Goal: Task Accomplishment & Management: Complete application form

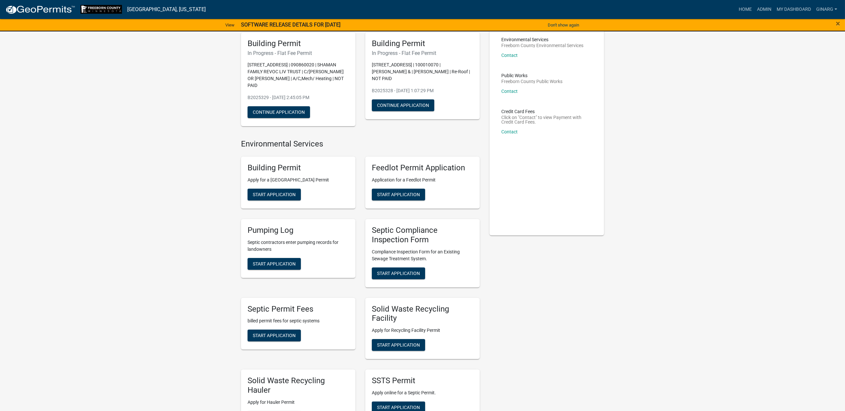
scroll to position [196, 0]
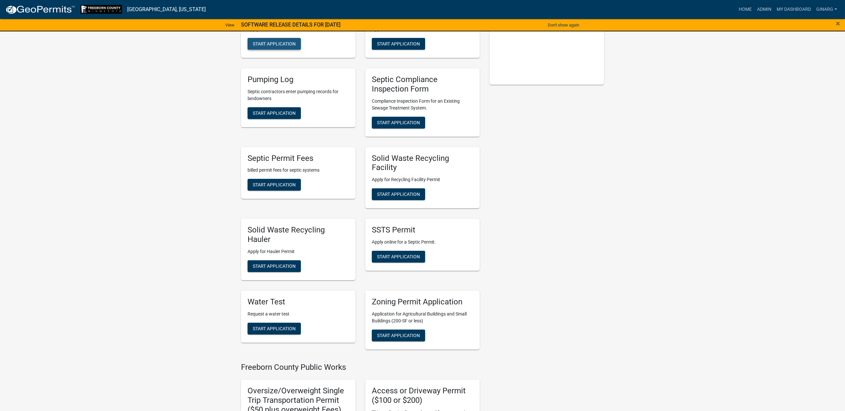
click at [294, 46] on span "Start Application" at bounding box center [274, 43] width 43 height 5
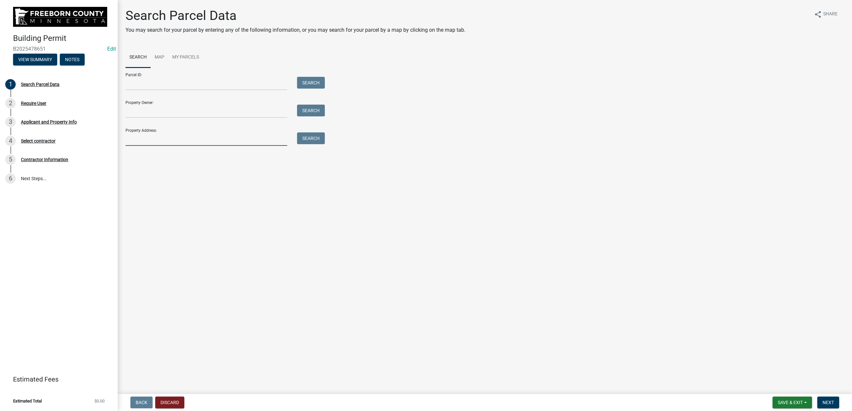
click at [148, 146] on input "Property Address:" at bounding box center [207, 138] width 162 height 13
type input "105 main"
click at [322, 144] on button "Search" at bounding box center [311, 138] width 28 height 12
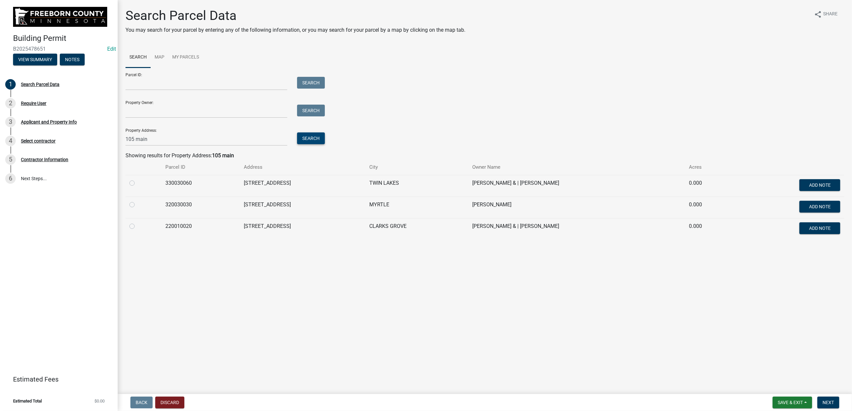
scroll to position [27, 0]
click at [137, 201] on label at bounding box center [137, 201] width 0 height 0
click at [137, 205] on input "radio" at bounding box center [139, 203] width 4 height 4
radio input "true"
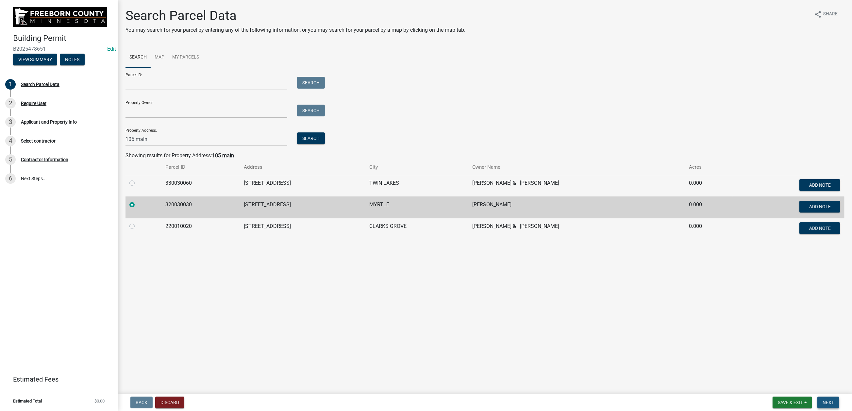
click at [701, 330] on button "Next" at bounding box center [828, 402] width 22 height 12
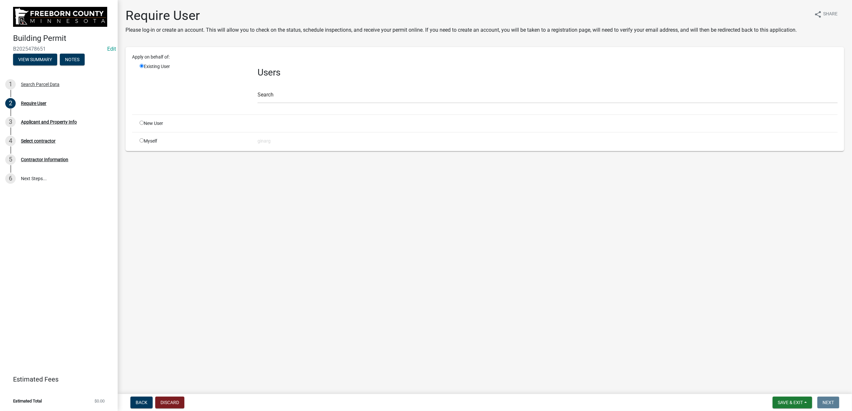
click at [144, 143] on input "radio" at bounding box center [142, 140] width 4 height 4
radio input "true"
radio input "false"
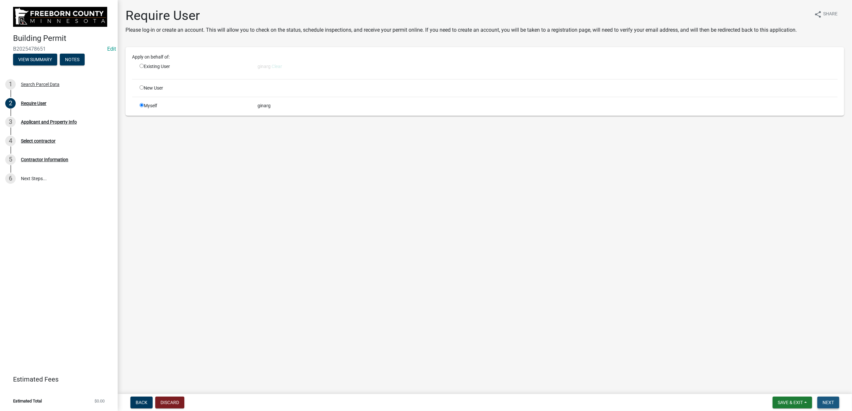
click at [701, 330] on button "Next" at bounding box center [828, 402] width 22 height 12
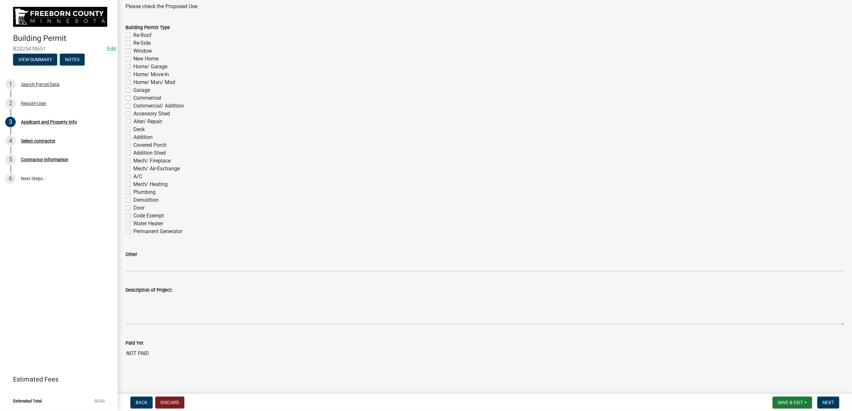
scroll to position [490, 0]
click at [133, 180] on label "A/C" at bounding box center [137, 177] width 9 height 8
click at [133, 177] on input "A/C" at bounding box center [135, 175] width 4 height 4
checkbox input "true"
checkbox input "false"
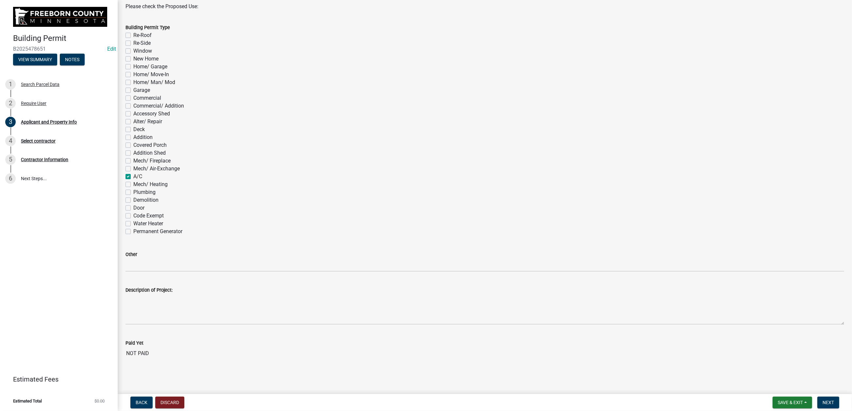
checkbox input "false"
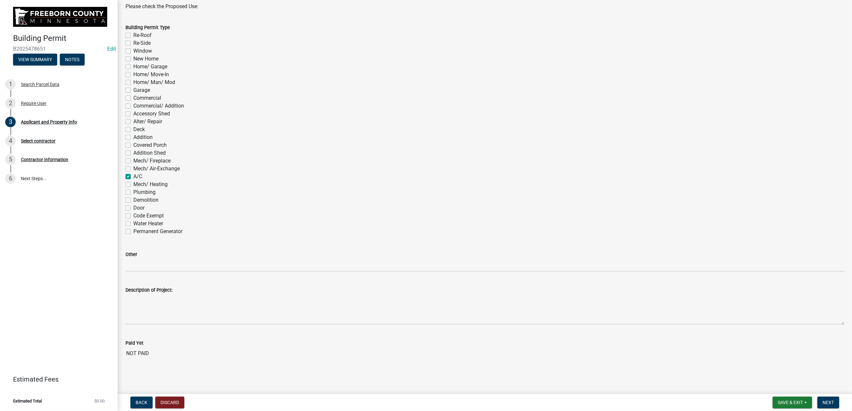
checkbox input "false"
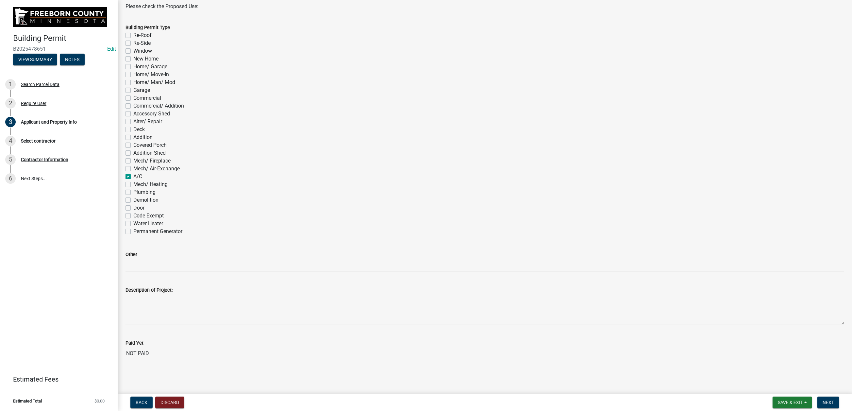
checkbox input "false"
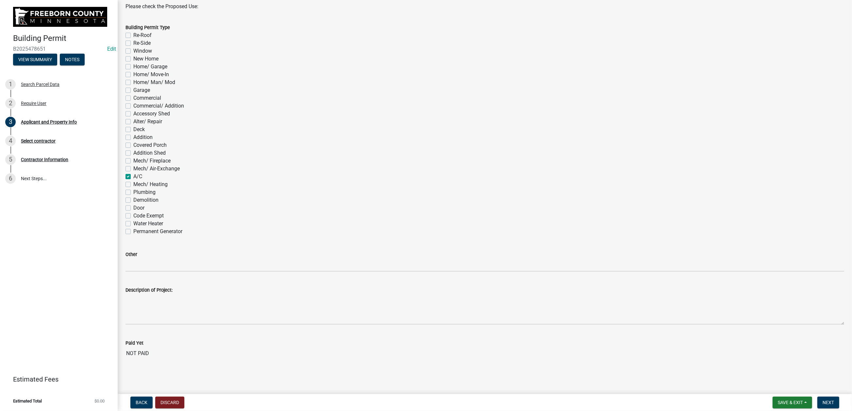
checkbox input "false"
checkbox input "true"
checkbox input "false"
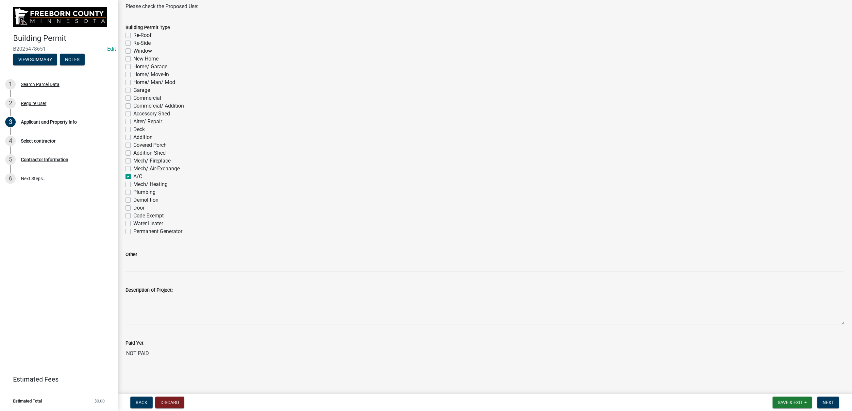
checkbox input "false"
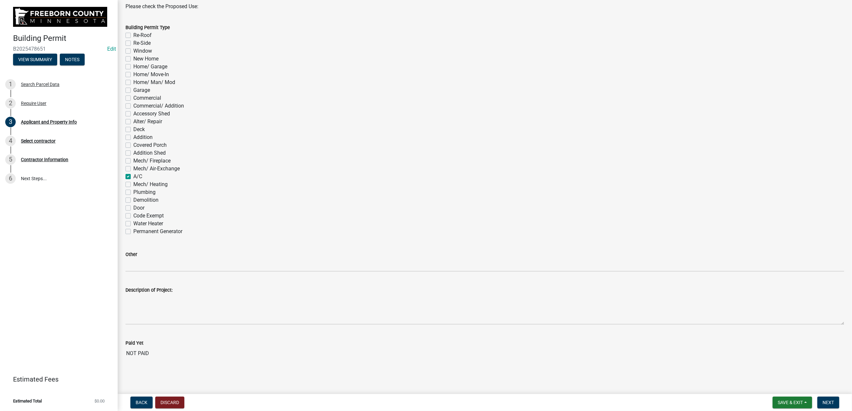
click at [133, 188] on label "Mech/ Heating" at bounding box center [150, 184] width 34 height 8
click at [133, 185] on input "Mech/ Heating" at bounding box center [135, 182] width 4 height 4
checkbox input "true"
checkbox input "false"
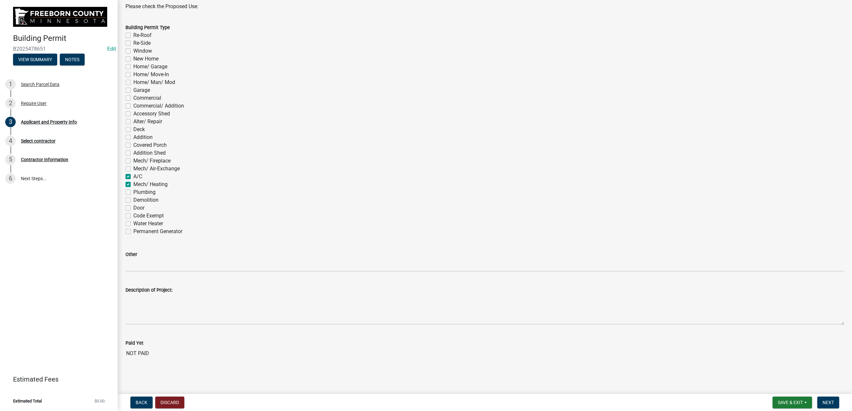
checkbox input "false"
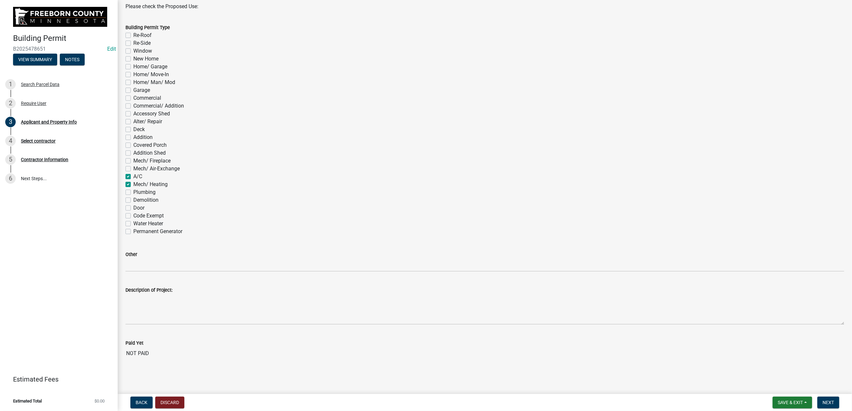
checkbox input "false"
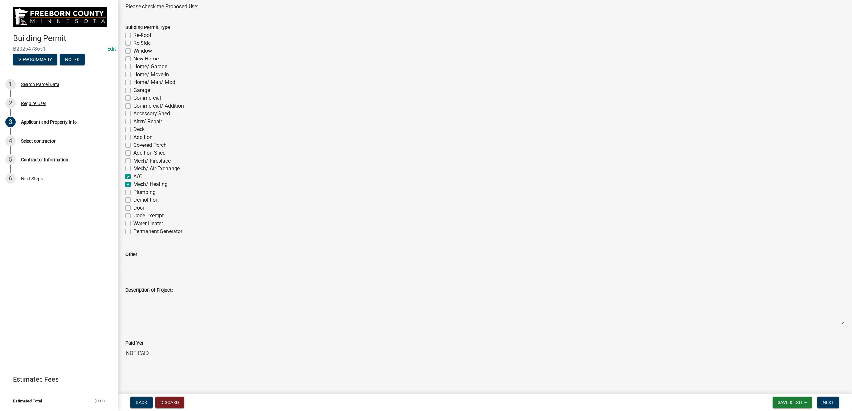
checkbox input "false"
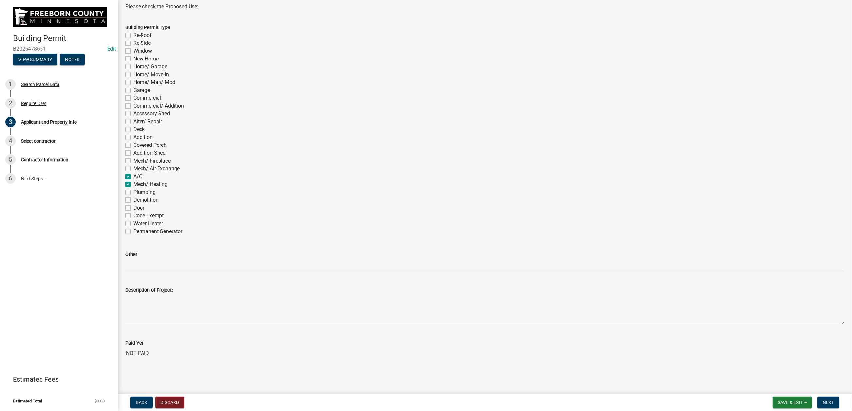
checkbox input "false"
checkbox input "true"
checkbox input "false"
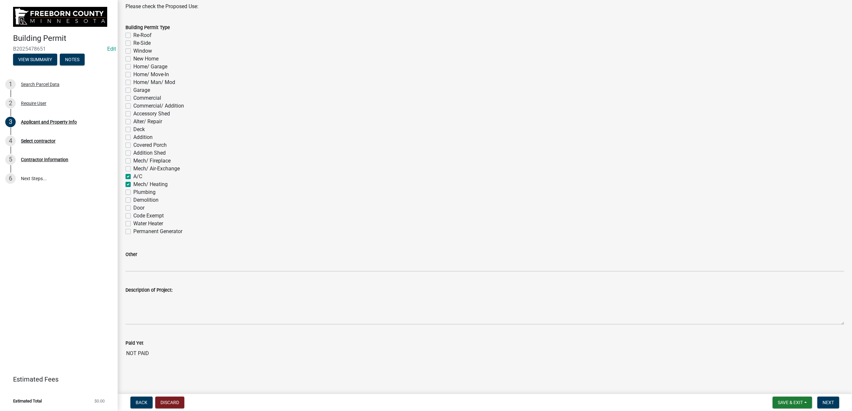
checkbox input "false"
drag, startPoint x: 829, startPoint y: 398, endPoint x: 831, endPoint y: 394, distance: 4.7
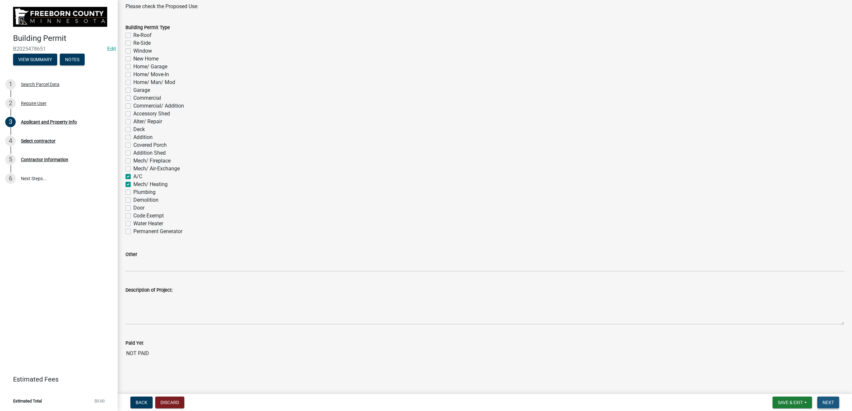
click at [701, 330] on button "Next" at bounding box center [828, 402] width 22 height 12
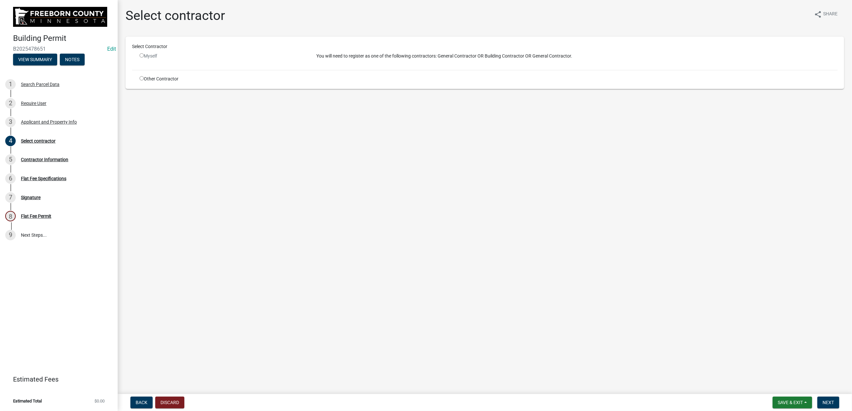
click at [144, 80] on input "radio" at bounding box center [142, 78] width 4 height 4
radio input "true"
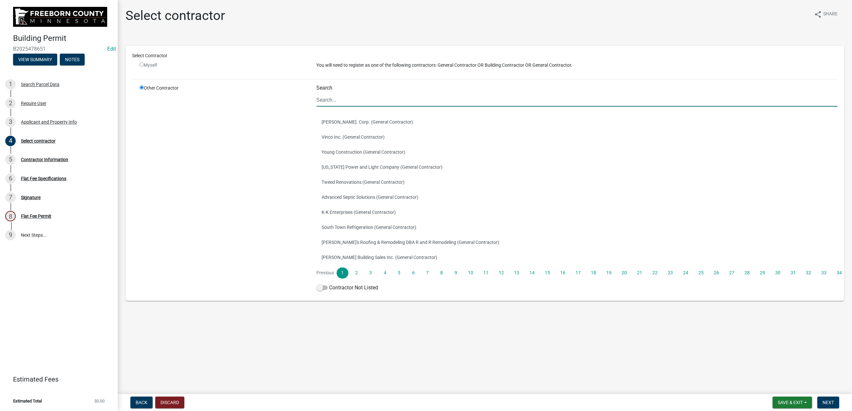
click at [355, 107] on input "Search" at bounding box center [577, 99] width 521 height 13
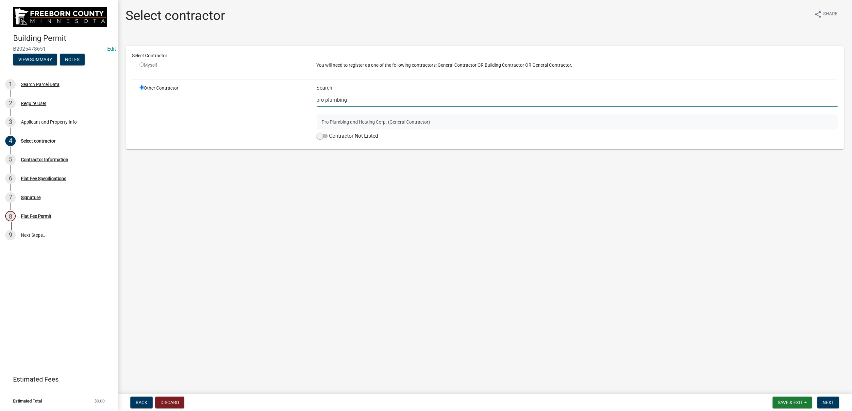
type input "pro plumbing"
click at [394, 129] on button "Pro Plumbing and Heating Corp. (General Contractor)" at bounding box center [577, 121] width 521 height 15
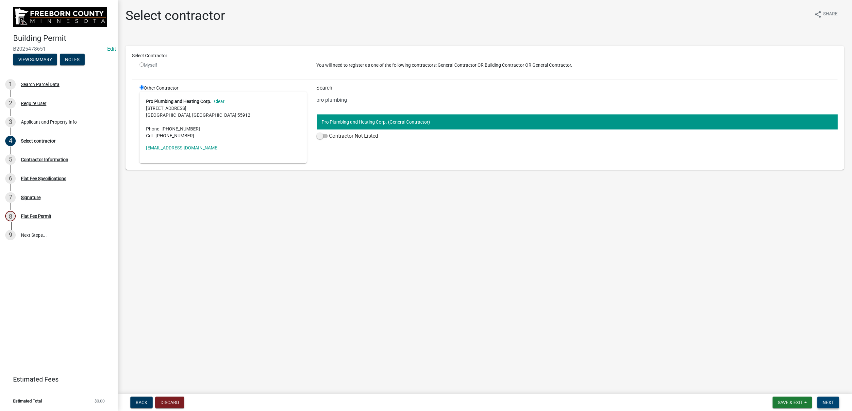
click at [701, 330] on button "Next" at bounding box center [828, 402] width 22 height 12
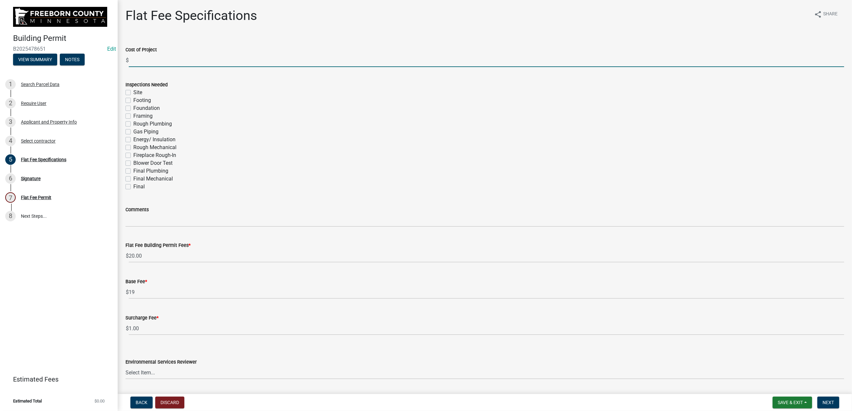
click at [159, 67] on input "text" at bounding box center [486, 60] width 715 height 13
type input "8000"
click at [134, 183] on label "Final Mechanical" at bounding box center [153, 179] width 40 height 8
click at [134, 179] on input "Final Mechanical" at bounding box center [135, 177] width 4 height 4
checkbox input "true"
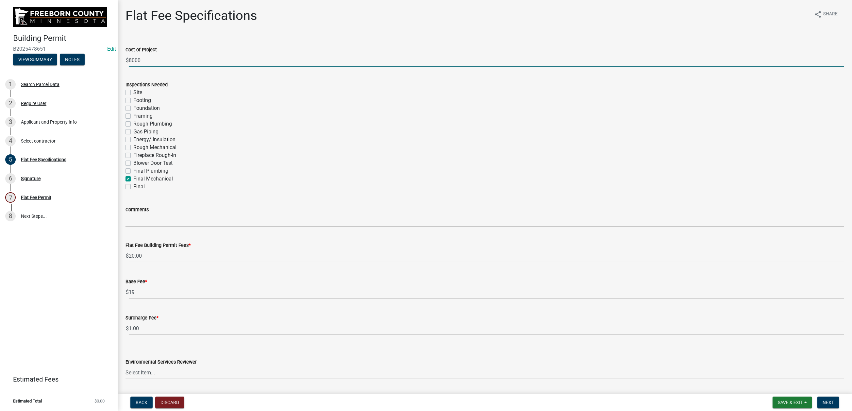
checkbox input "false"
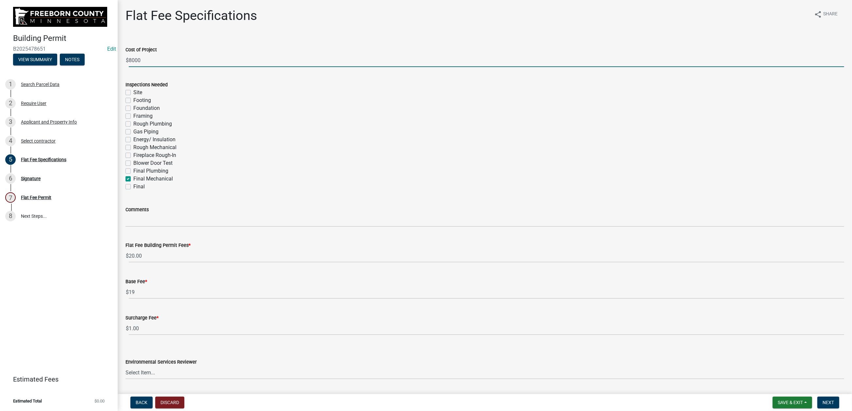
checkbox input "false"
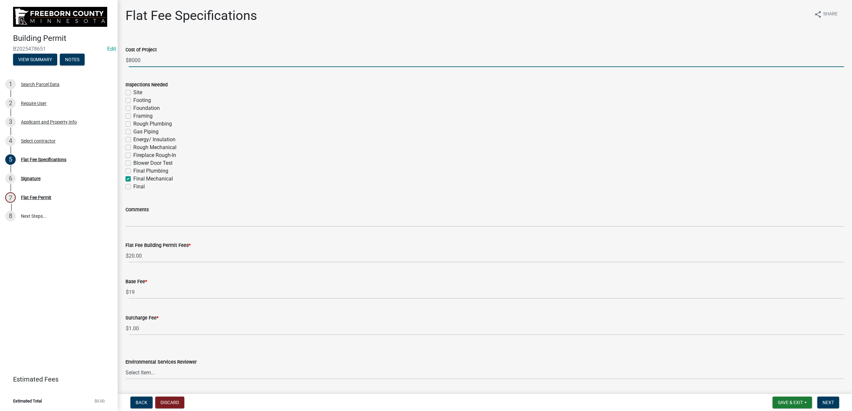
checkbox input "false"
checkbox input "true"
checkbox input "false"
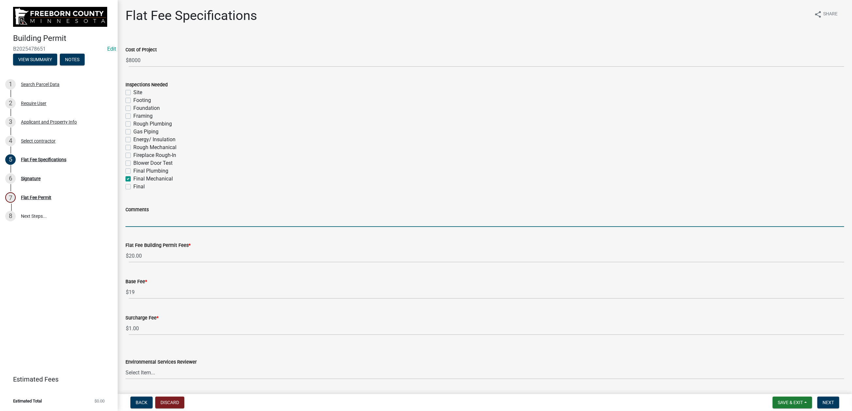
click at [195, 227] on input "Comments" at bounding box center [485, 219] width 719 height 13
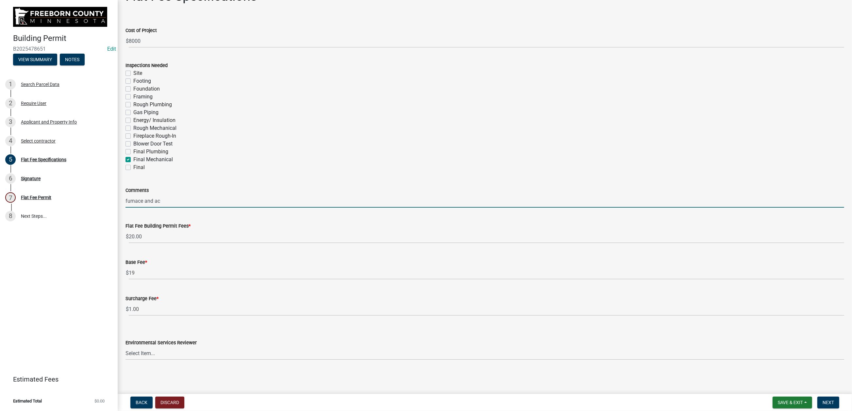
scroll to position [212, 0]
type input "furnace and ac"
click at [502, 330] on select "Select Item... [PERSON_NAME] [PERSON_NAME] [PERSON_NAME] [PERSON_NAME] [PERSON_…" at bounding box center [485, 352] width 719 height 13
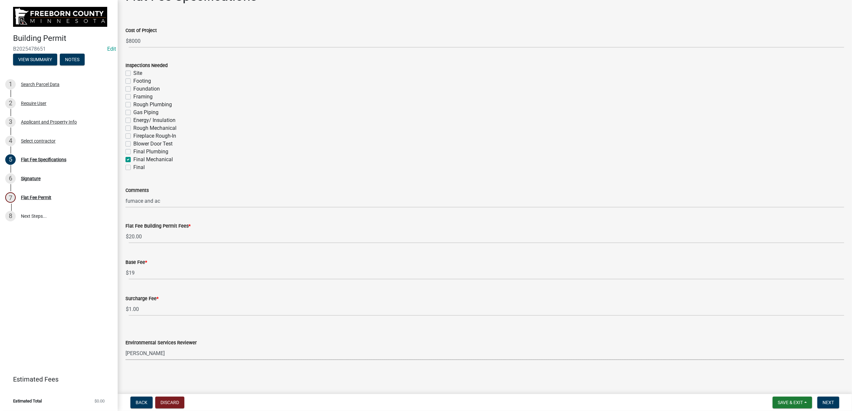
click at [129, 330] on select "Select Item... [PERSON_NAME] [PERSON_NAME] [PERSON_NAME] [PERSON_NAME] [PERSON_…" at bounding box center [485, 352] width 719 height 13
select select "cf5e982a-8fde-449d-bcd8-be8cdfb99374"
click at [701, 330] on span "Next" at bounding box center [828, 402] width 11 height 5
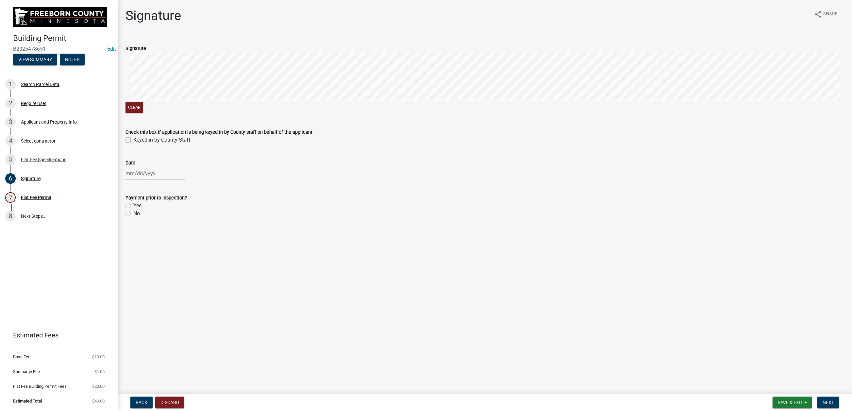
click at [133, 144] on label "Keyed in by County Staff" at bounding box center [161, 140] width 57 height 8
click at [133, 140] on input "Keyed in by County Staff" at bounding box center [135, 138] width 4 height 4
checkbox input "true"
select select "9"
select select "2025"
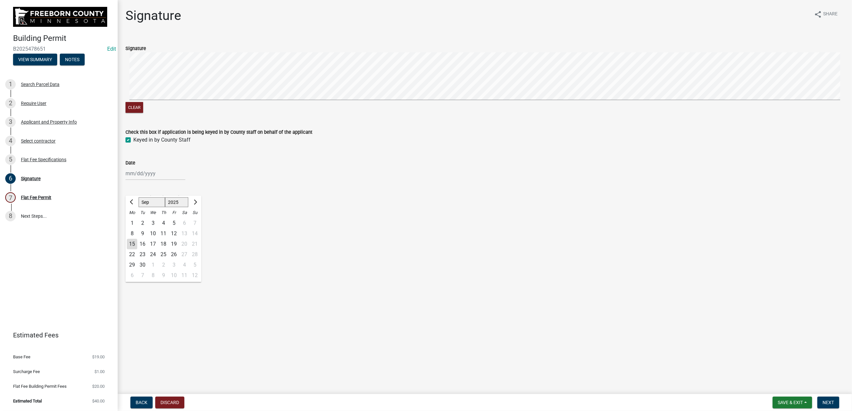
click at [135, 180] on div "Jan Feb Mar Apr May Jun Jul Aug Sep Oct Nov Dec 1525 1526 1527 1528 1529 1530 1…" at bounding box center [156, 173] width 60 height 13
click at [137, 249] on div "15" at bounding box center [132, 244] width 10 height 10
type input "[DATE]"
drag, startPoint x: 132, startPoint y: 295, endPoint x: 138, endPoint y: 293, distance: 6.1
click at [133, 217] on label "No" at bounding box center [136, 214] width 7 height 8
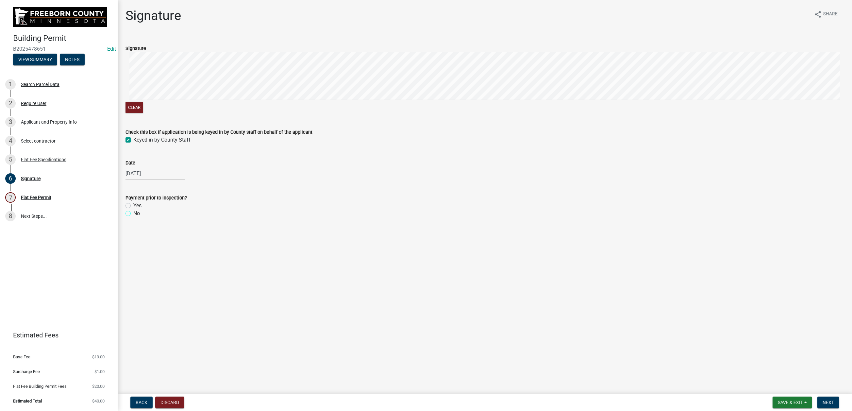
click at [133, 214] on input "No" at bounding box center [135, 212] width 4 height 4
radio input "true"
click at [701, 330] on span "Next" at bounding box center [828, 402] width 11 height 5
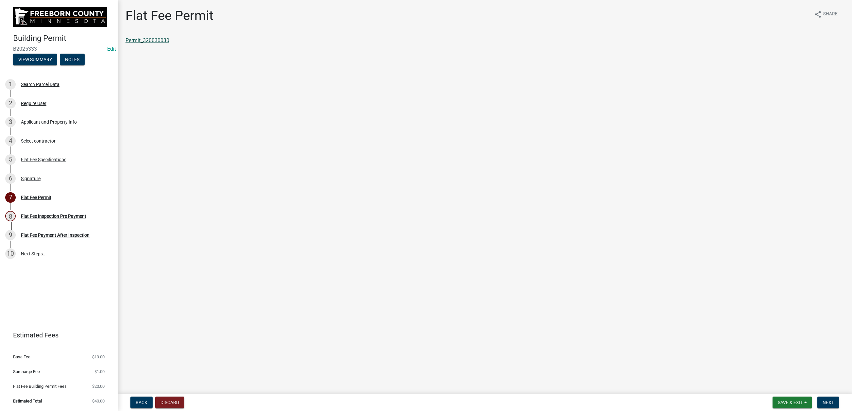
click at [169, 43] on link "Permit_320030030" at bounding box center [148, 40] width 44 height 6
click at [701, 330] on span "Save & Exit" at bounding box center [790, 402] width 25 height 5
click at [701, 330] on button "Save & Exit" at bounding box center [786, 380] width 52 height 16
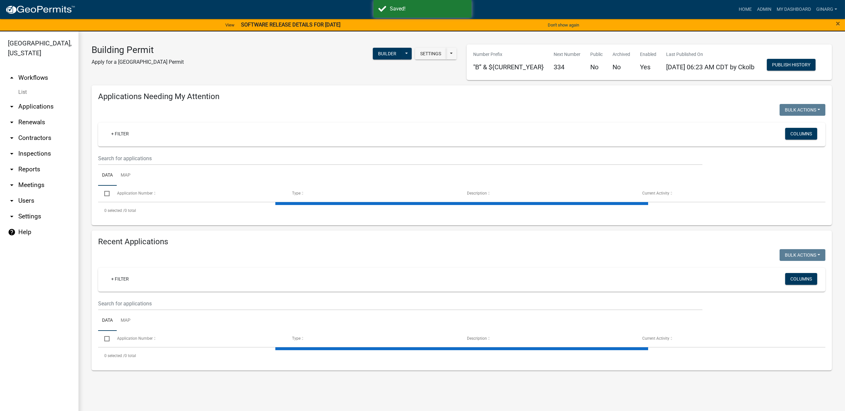
select select "3: 100"
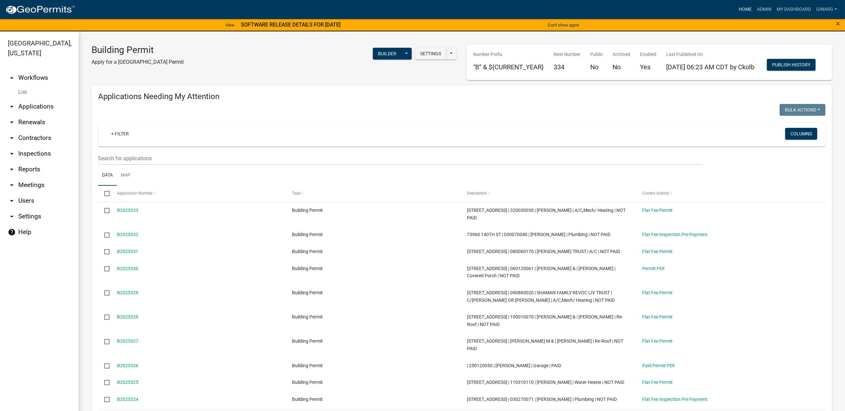
click at [701, 13] on link "Home" at bounding box center [745, 9] width 18 height 12
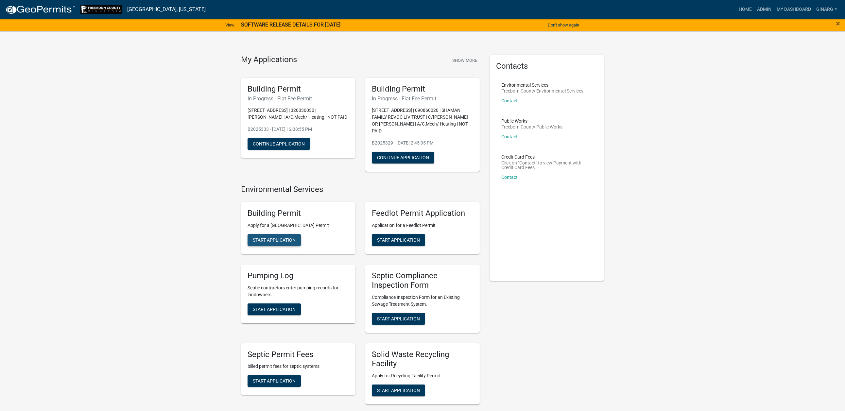
click at [289, 243] on span "Start Application" at bounding box center [274, 239] width 43 height 5
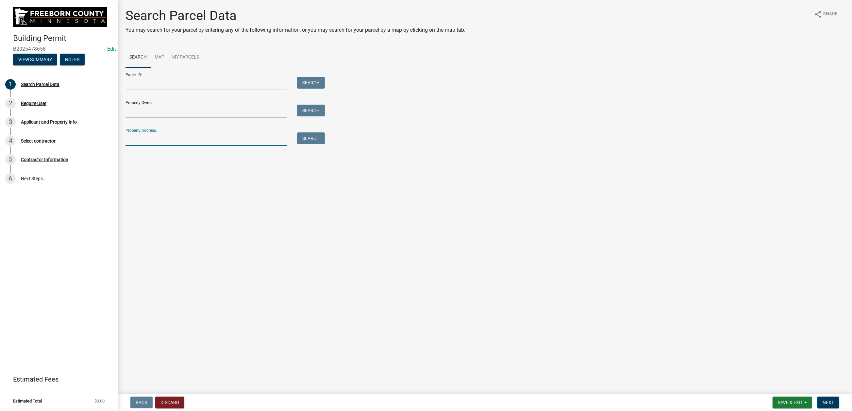
click at [158, 146] on input "Property Address:" at bounding box center [207, 138] width 162 height 13
click at [155, 146] on input "Property Address:" at bounding box center [207, 138] width 162 height 13
type input "25723"
click at [318, 144] on button "Search" at bounding box center [311, 138] width 28 height 12
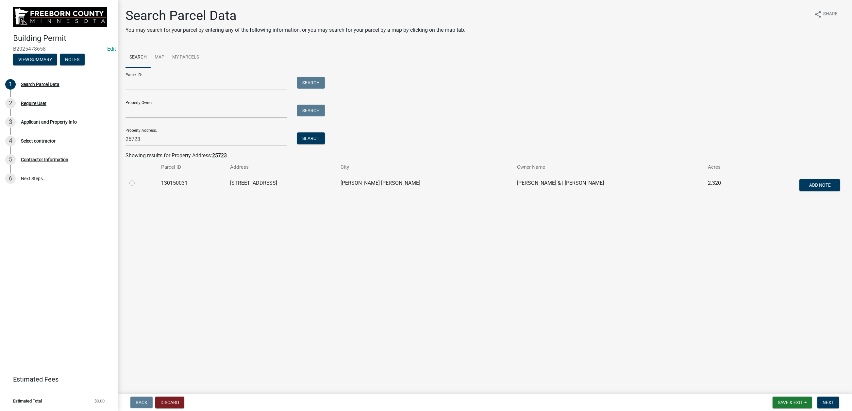
click at [137, 179] on label at bounding box center [137, 179] width 0 height 0
click at [140, 183] on input "radio" at bounding box center [139, 181] width 4 height 4
radio input "true"
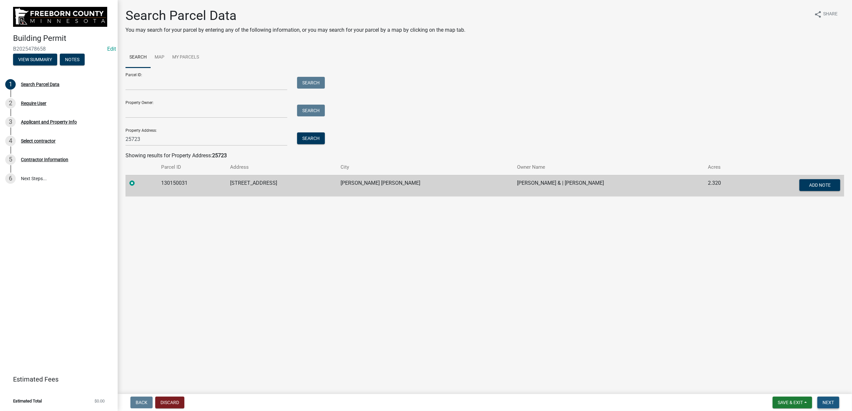
click at [701, 330] on span "Next" at bounding box center [828, 402] width 11 height 5
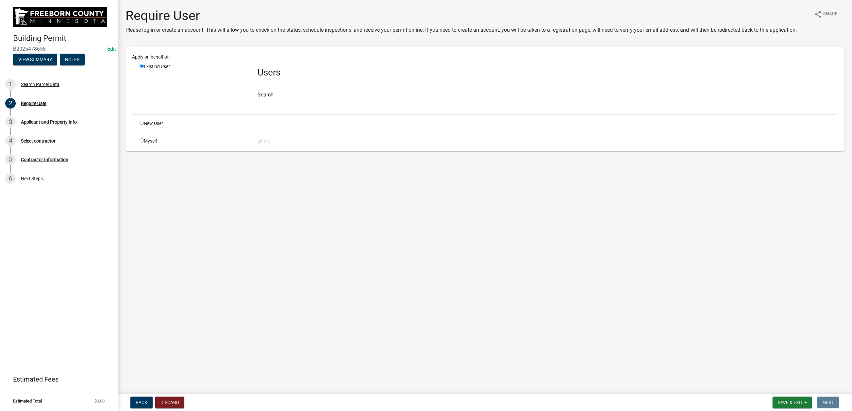
click at [144, 143] on input "radio" at bounding box center [142, 140] width 4 height 4
radio input "true"
radio input "false"
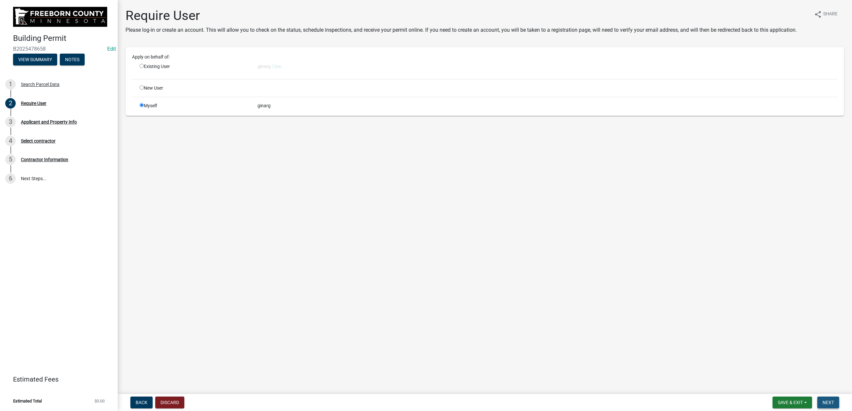
click at [701, 330] on span "Next" at bounding box center [828, 402] width 11 height 5
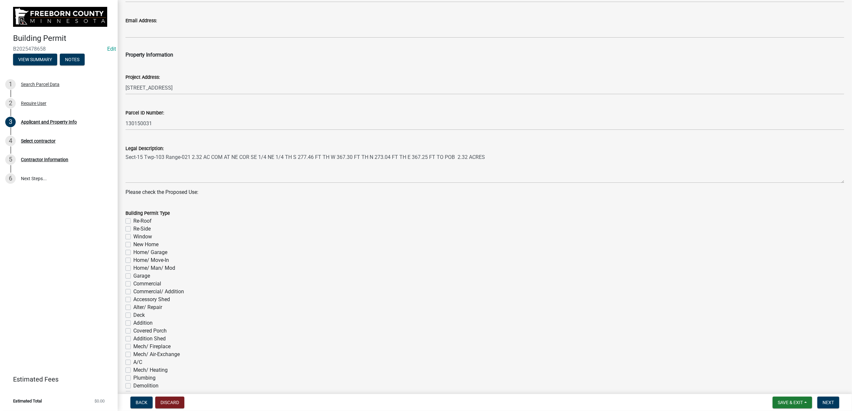
scroll to position [196, 0]
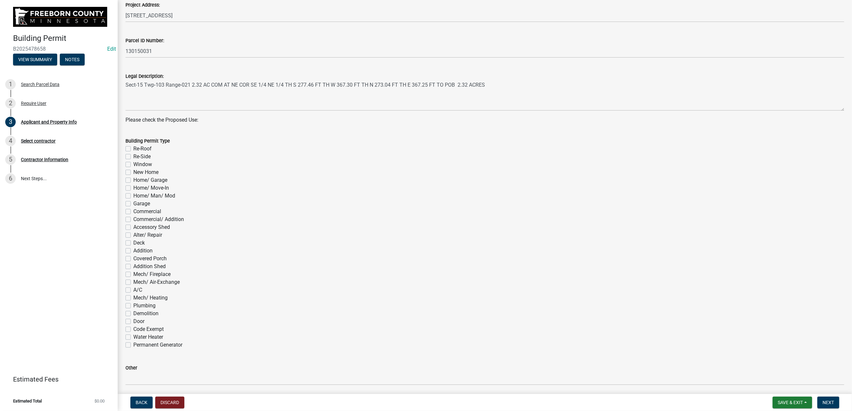
click at [133, 153] on label "Re-Roof" at bounding box center [142, 149] width 18 height 8
click at [133, 149] on input "Re-Roof" at bounding box center [135, 147] width 4 height 4
checkbox input "true"
checkbox input "false"
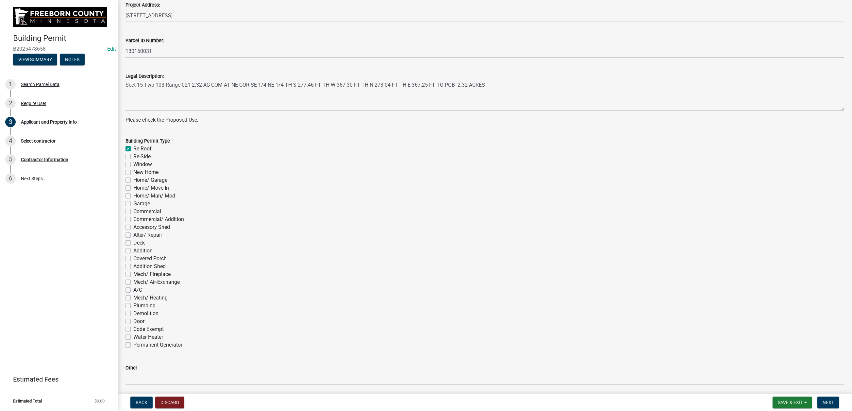
checkbox input "false"
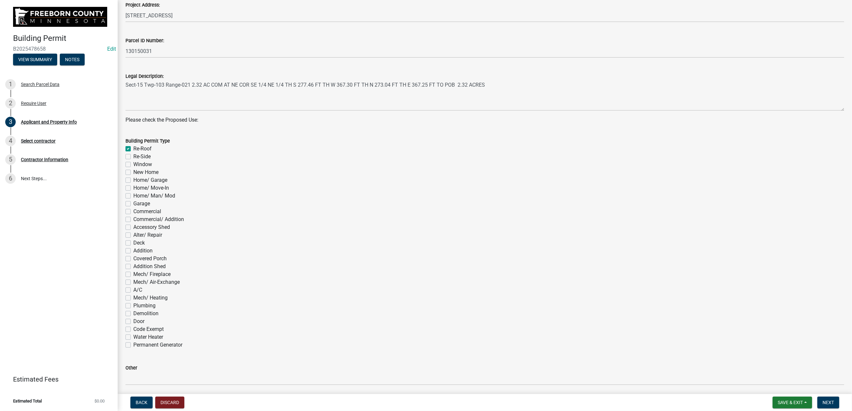
checkbox input "false"
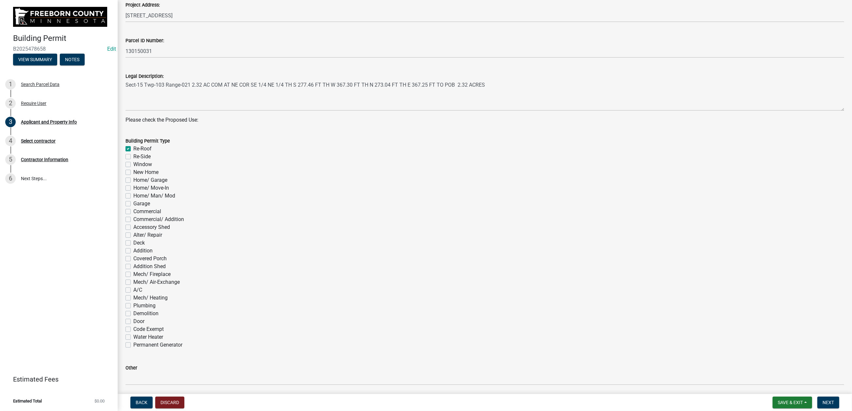
checkbox input "false"
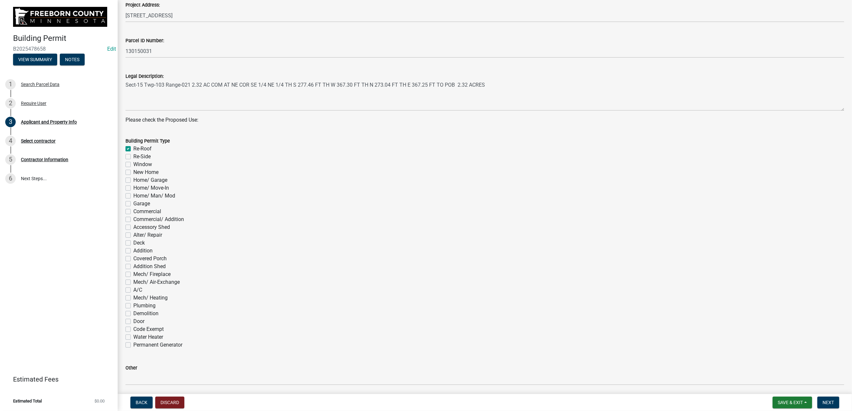
checkbox input "false"
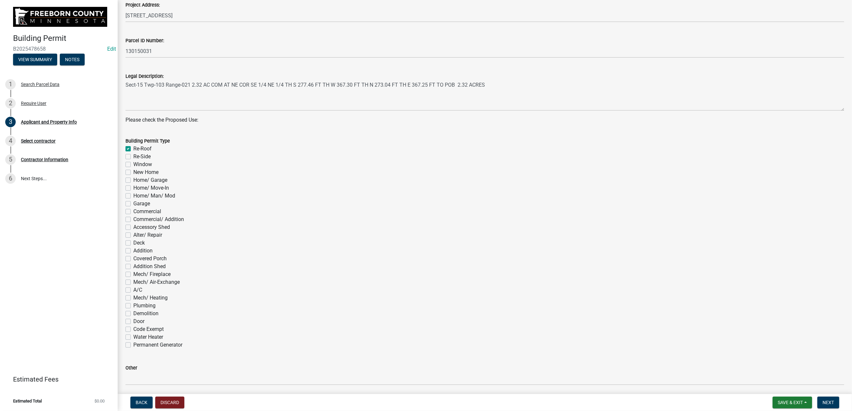
checkbox input "false"
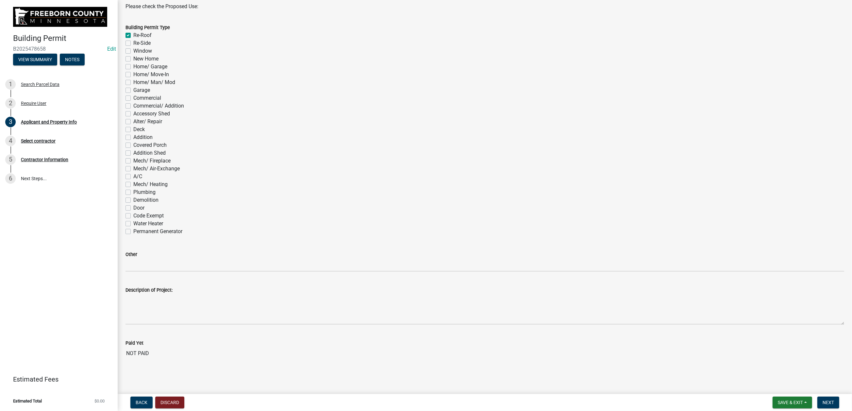
scroll to position [648, 0]
click at [701, 330] on span "Next" at bounding box center [828, 402] width 11 height 5
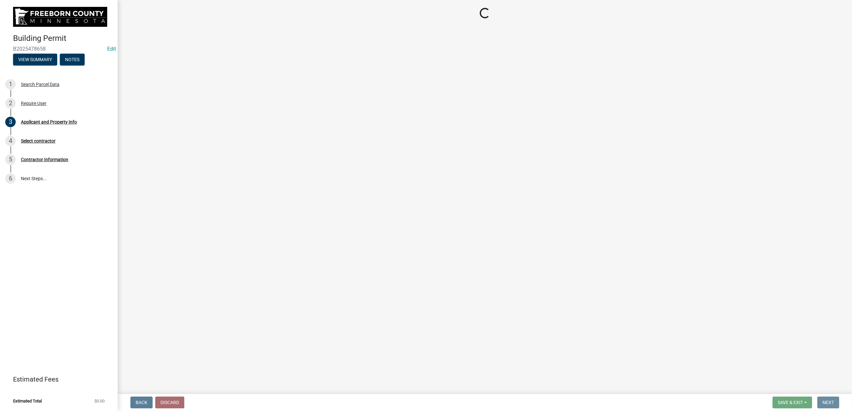
scroll to position [0, 0]
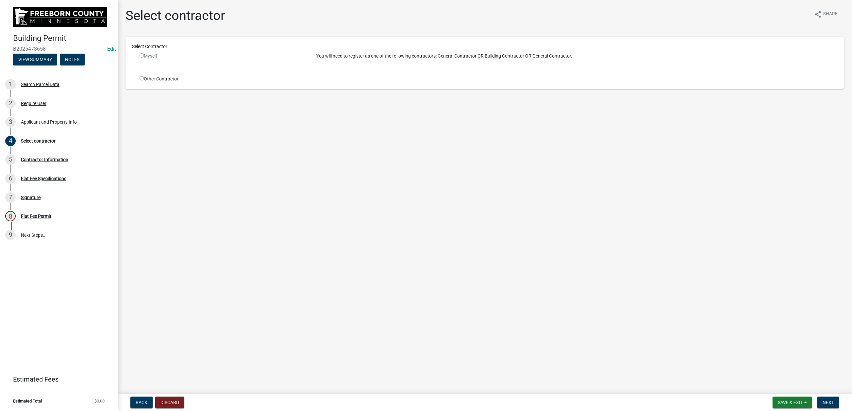
click at [146, 82] on div "Other Contractor" at bounding box center [223, 79] width 177 height 7
click at [144, 80] on input "radio" at bounding box center [142, 78] width 4 height 4
radio input "true"
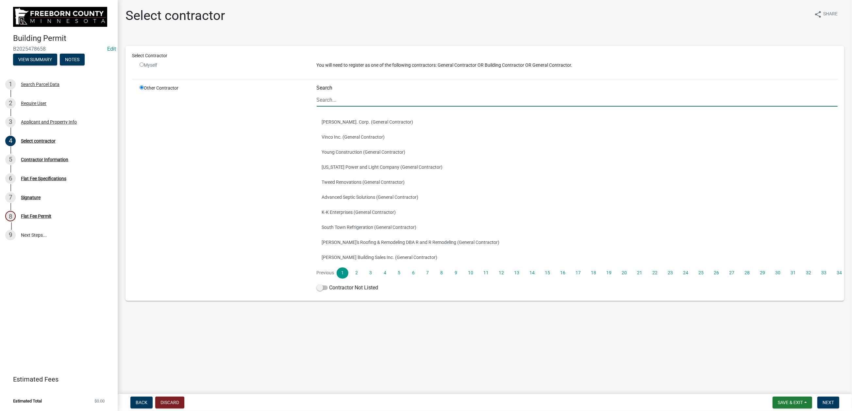
click at [343, 107] on input "Search" at bounding box center [577, 99] width 521 height 13
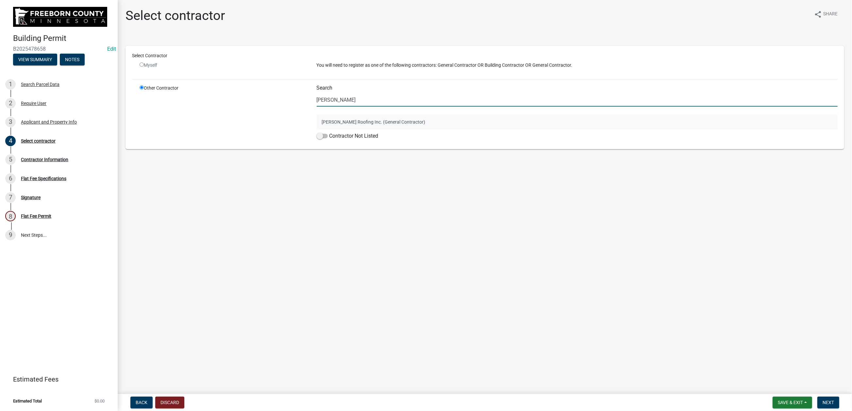
type input "piepho"
click at [355, 129] on button "Piepho Roofing Inc. (General Contractor)" at bounding box center [577, 121] width 521 height 15
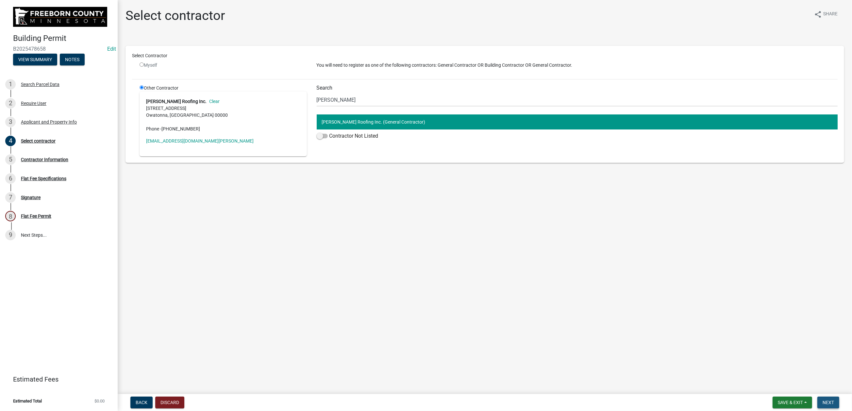
click at [701, 330] on button "Next" at bounding box center [828, 402] width 22 height 12
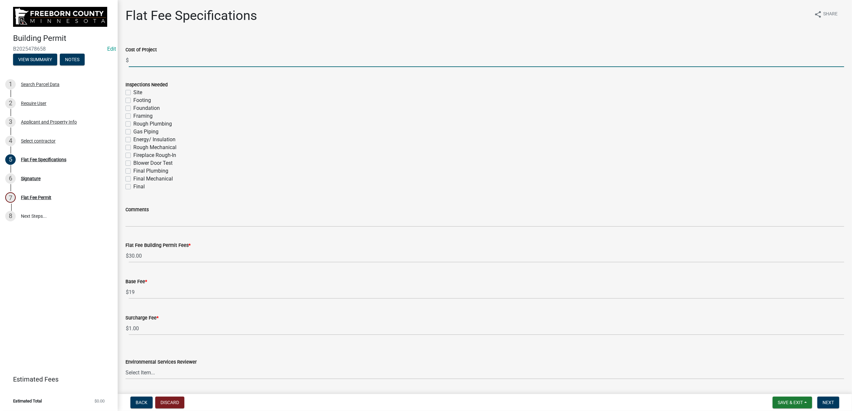
click at [153, 67] on input "text" at bounding box center [486, 60] width 715 height 13
type input "20000"
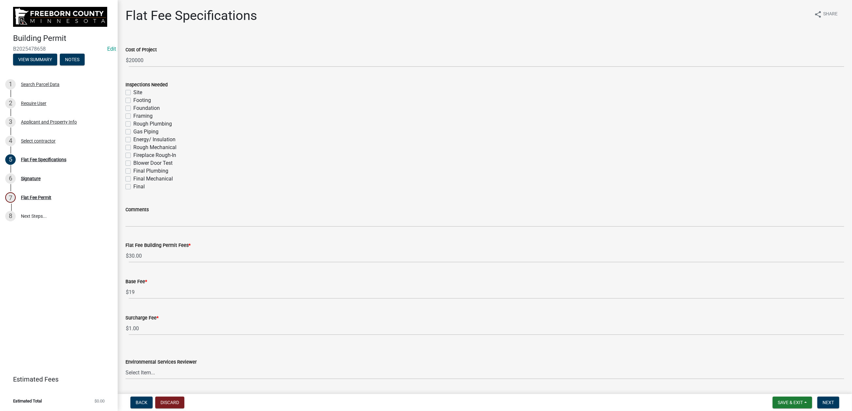
click at [133, 191] on label "Final" at bounding box center [138, 187] width 11 height 8
click at [133, 187] on input "Final" at bounding box center [135, 185] width 4 height 4
checkbox input "true"
checkbox input "false"
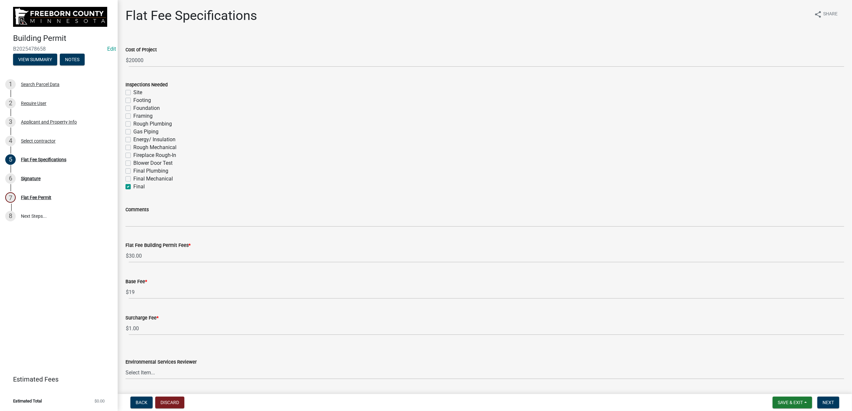
checkbox input "false"
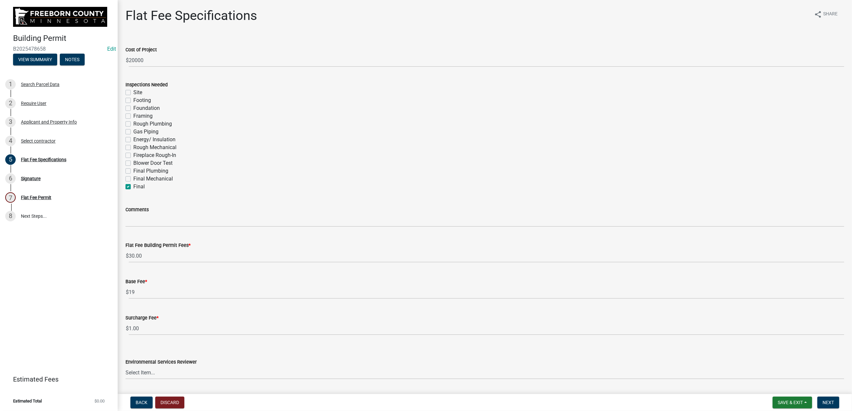
checkbox input "false"
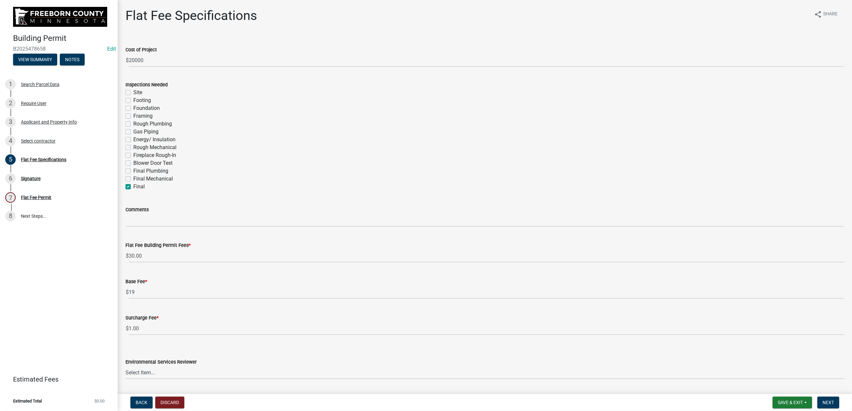
checkbox input "true"
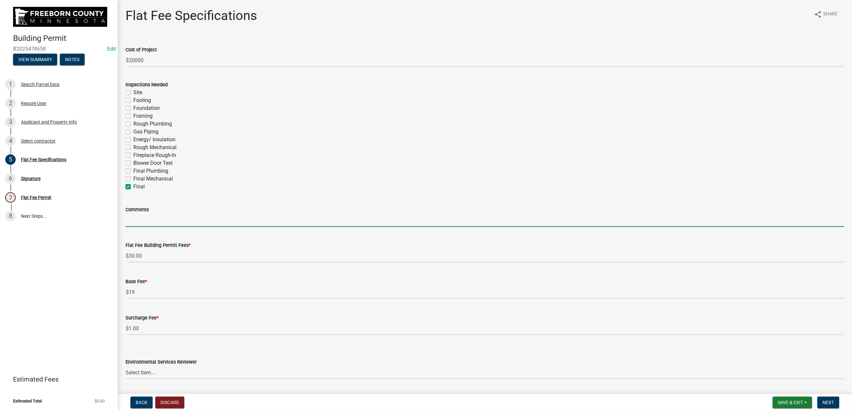
click at [147, 227] on input "Comments" at bounding box center [485, 219] width 719 height 13
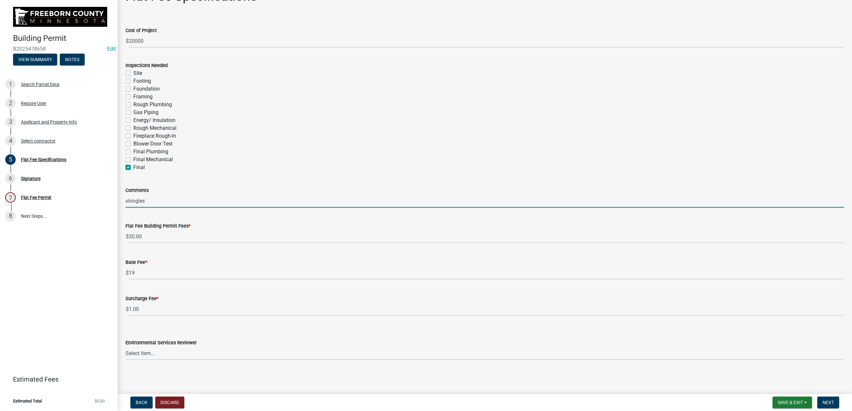
scroll to position [212, 0]
type input "shingles"
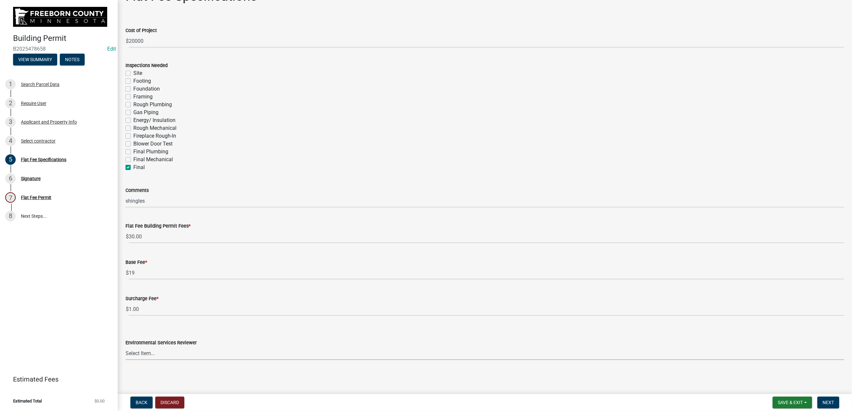
click at [363, 330] on select "Select Item... [PERSON_NAME] [PERSON_NAME] [PERSON_NAME] [PERSON_NAME] [PERSON_…" at bounding box center [485, 352] width 719 height 13
click at [129, 330] on select "Select Item... [PERSON_NAME] [PERSON_NAME] [PERSON_NAME] [PERSON_NAME] [PERSON_…" at bounding box center [485, 352] width 719 height 13
select select "cf5e982a-8fde-449d-bcd8-be8cdfb99374"
drag, startPoint x: 821, startPoint y: 395, endPoint x: 817, endPoint y: 394, distance: 3.9
click at [701, 330] on span "Next" at bounding box center [828, 402] width 11 height 5
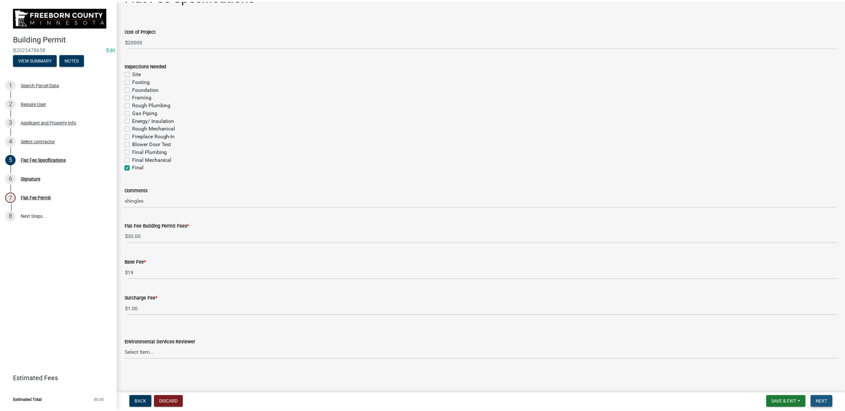
scroll to position [0, 0]
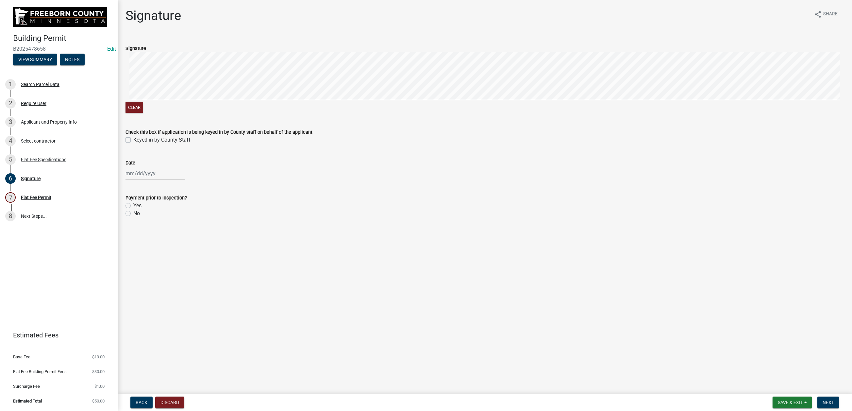
drag, startPoint x: 131, startPoint y: 181, endPoint x: 142, endPoint y: 204, distance: 26.0
click at [133, 144] on label "Keyed in by County Staff" at bounding box center [161, 140] width 57 height 8
click at [133, 140] on input "Keyed in by County Staff" at bounding box center [135, 138] width 4 height 4
checkbox input "true"
click at [145, 180] on div at bounding box center [156, 173] width 60 height 13
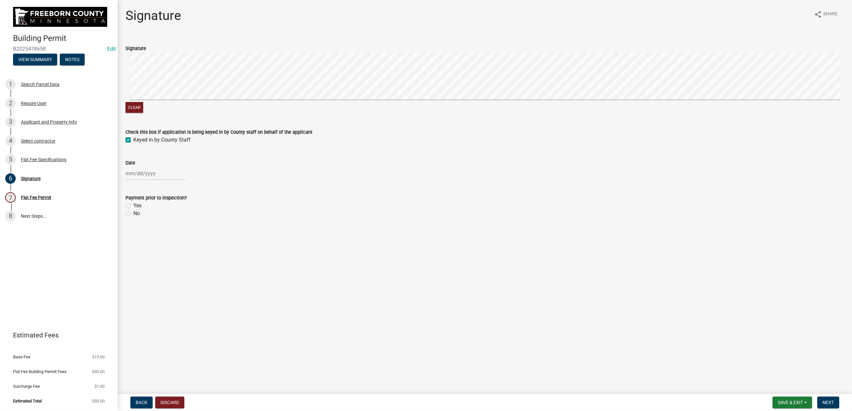
select select "9"
select select "2025"
click at [137, 249] on div "15" at bounding box center [132, 244] width 10 height 10
type input "[DATE]"
click at [133, 217] on label "No" at bounding box center [136, 214] width 7 height 8
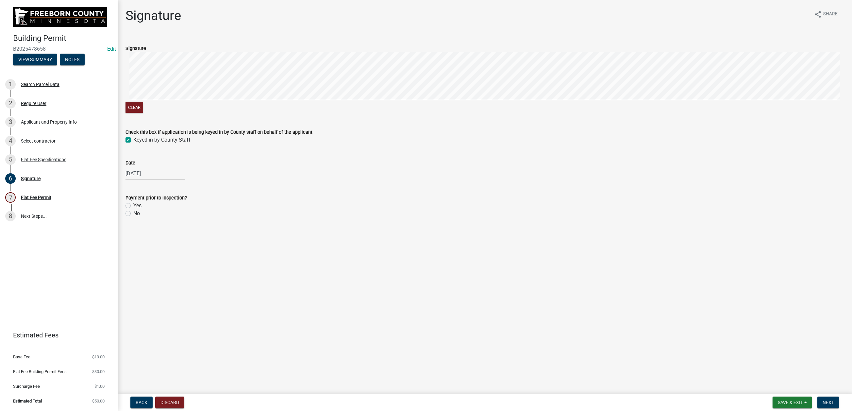
click at [133, 214] on input "No" at bounding box center [135, 212] width 4 height 4
radio input "true"
click at [701, 330] on span "Next" at bounding box center [828, 402] width 11 height 5
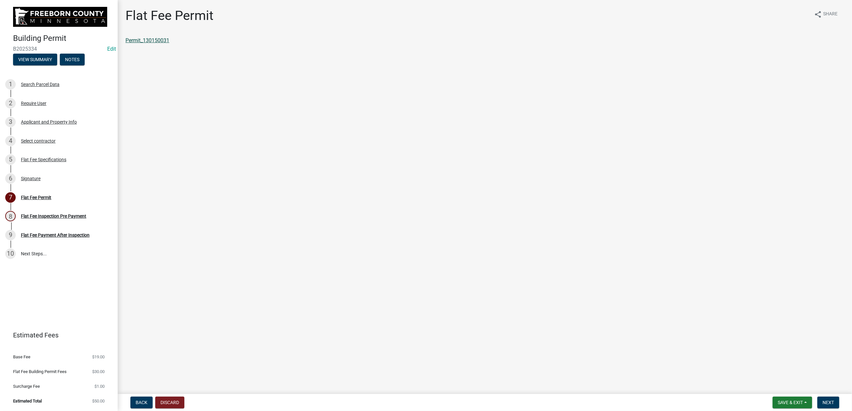
click at [169, 43] on link "Permit_130150031" at bounding box center [148, 40] width 44 height 6
click at [701, 330] on span "Save & Exit" at bounding box center [790, 402] width 25 height 5
click at [701, 330] on button "Save & Exit" at bounding box center [786, 380] width 52 height 16
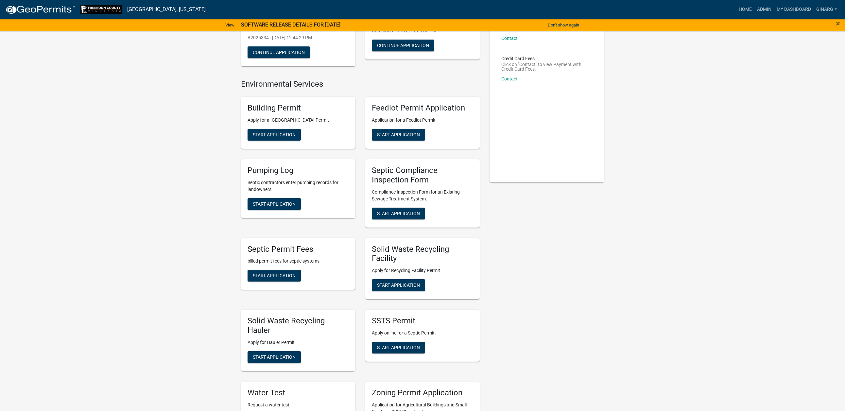
scroll to position [98, 0]
click at [295, 138] on span "Start Application" at bounding box center [274, 134] width 43 height 5
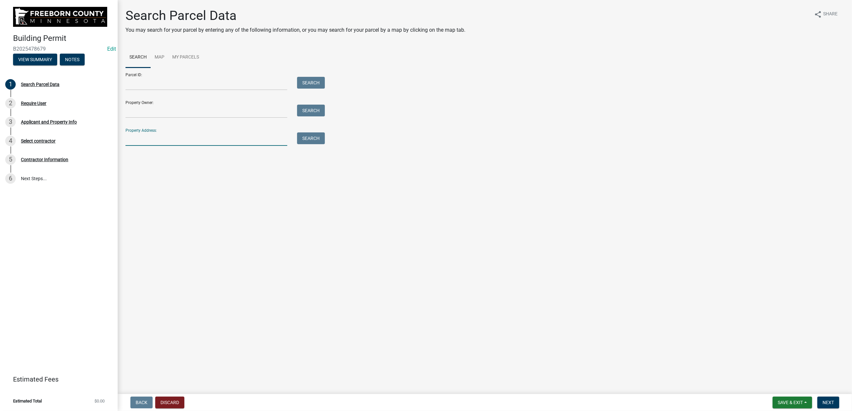
click at [148, 146] on input "Property Address:" at bounding box center [207, 138] width 162 height 13
click at [158, 146] on input "Property Address:" at bounding box center [207, 138] width 162 height 13
click at [179, 146] on input "Property Address:" at bounding box center [207, 138] width 162 height 13
type input "117 2nd"
click at [315, 144] on button "Search" at bounding box center [311, 138] width 28 height 12
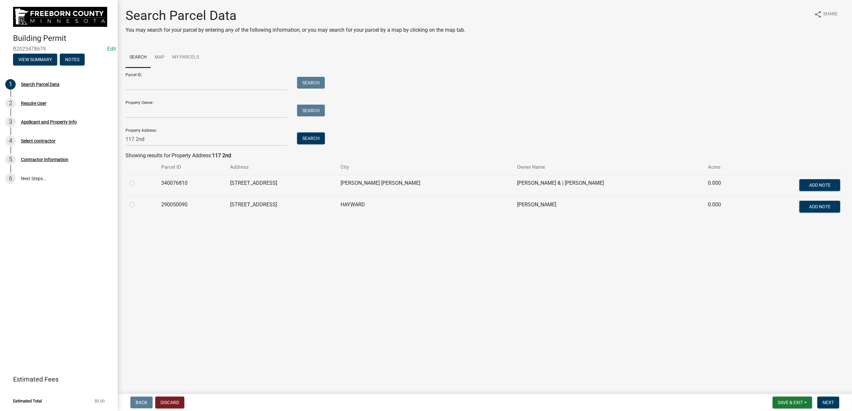
click at [137, 201] on label at bounding box center [137, 201] width 0 height 0
click at [140, 205] on input "radio" at bounding box center [139, 203] width 4 height 4
radio input "true"
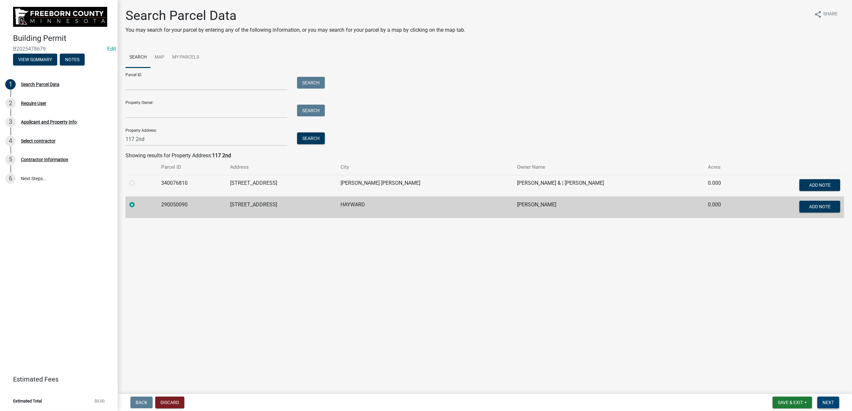
click at [701, 330] on span "Next" at bounding box center [828, 402] width 11 height 5
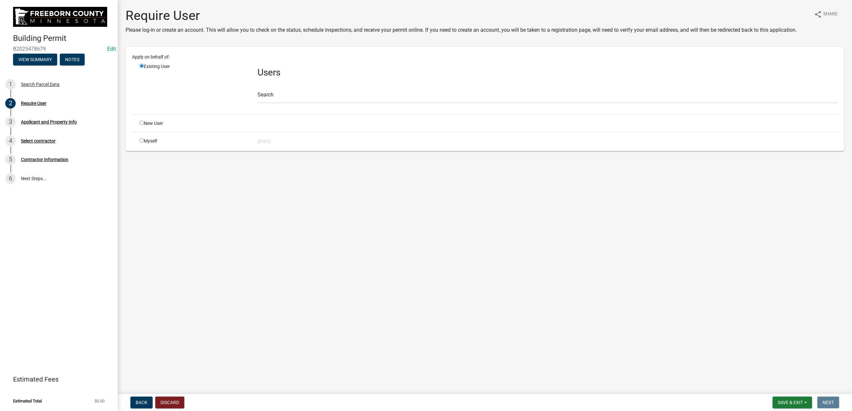
click at [144, 143] on input "radio" at bounding box center [142, 140] width 4 height 4
radio input "true"
radio input "false"
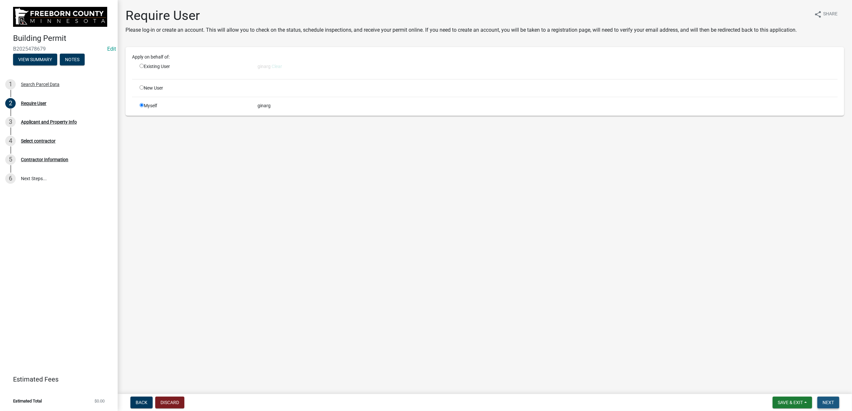
click at [701, 330] on span "Next" at bounding box center [828, 402] width 11 height 5
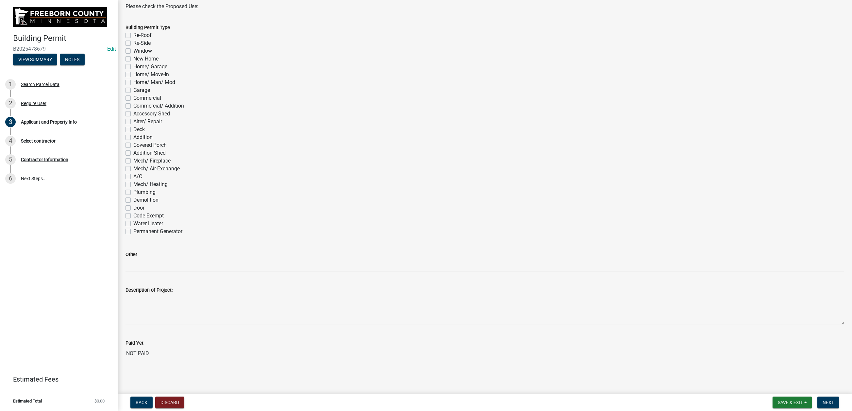
scroll to position [441, 0]
click at [133, 188] on label "Mech/ Heating" at bounding box center [150, 184] width 34 height 8
click at [133, 185] on input "Mech/ Heating" at bounding box center [135, 182] width 4 height 4
checkbox input "true"
checkbox input "false"
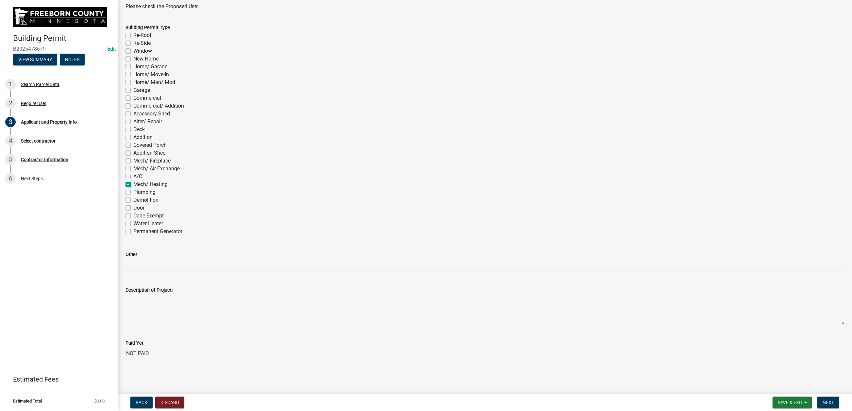
checkbox input "false"
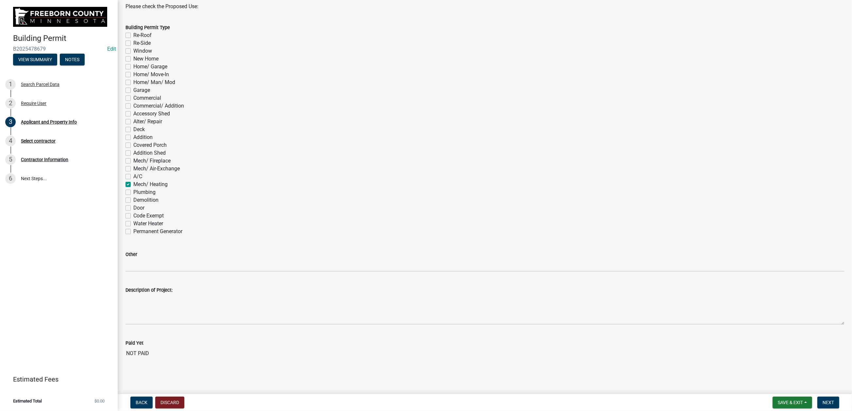
checkbox input "false"
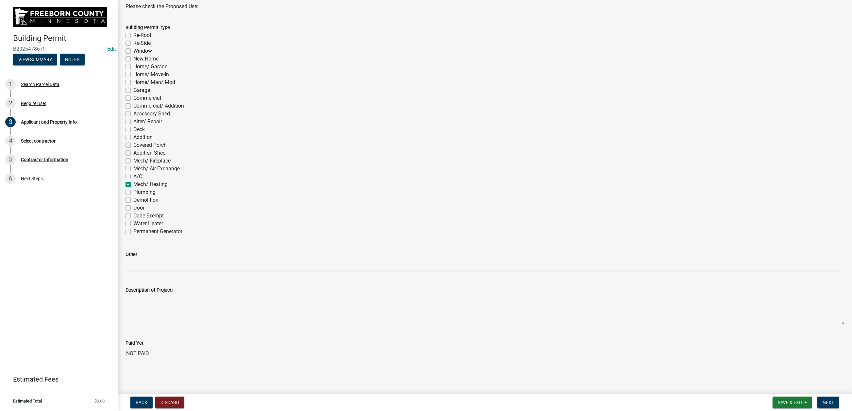
checkbox input "false"
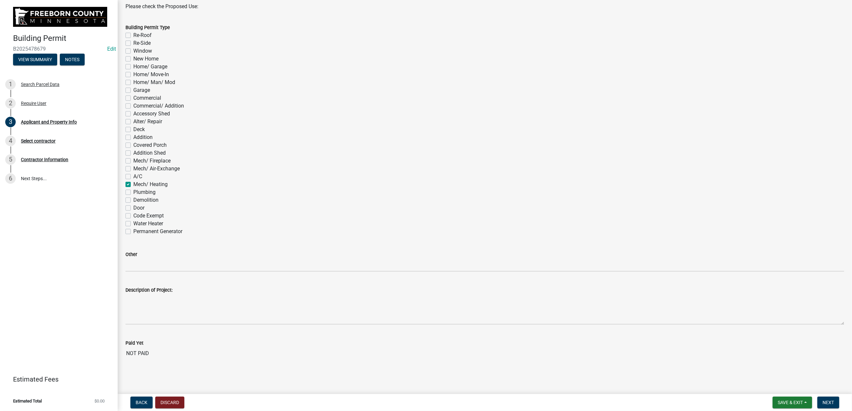
checkbox input "false"
checkbox input "true"
checkbox input "false"
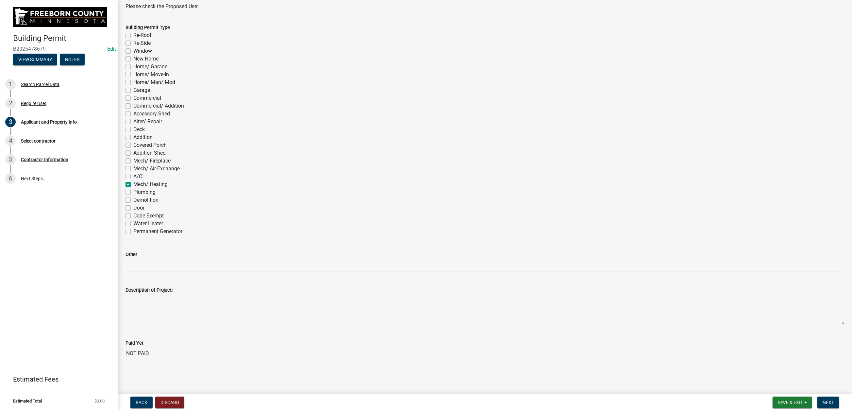
checkbox input "false"
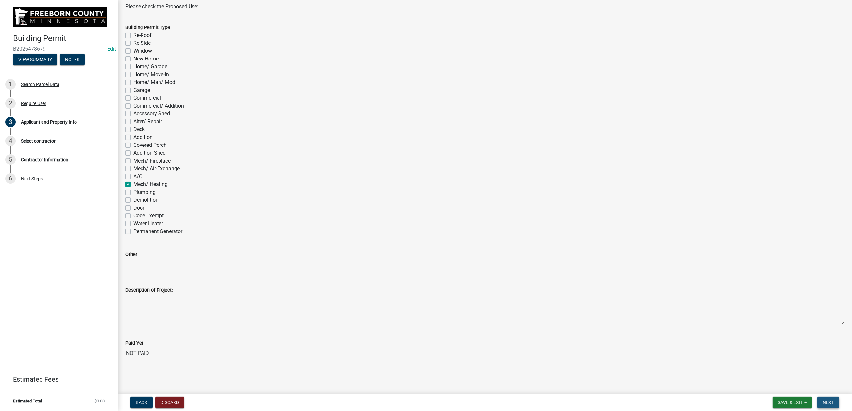
click at [701, 330] on span "Next" at bounding box center [828, 402] width 11 height 5
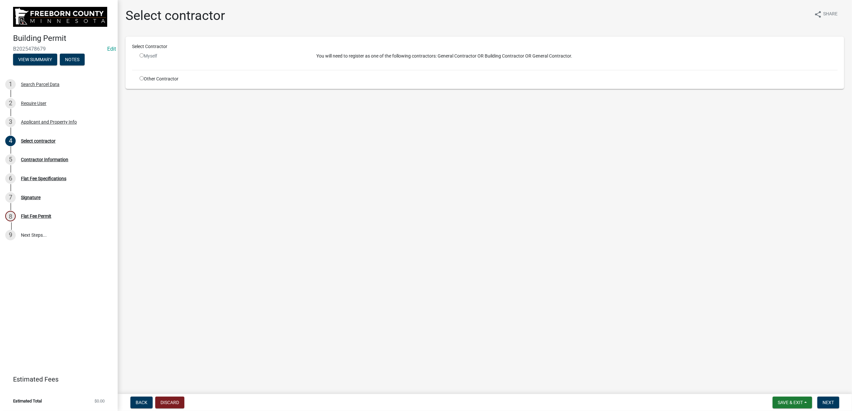
click at [144, 80] on input "radio" at bounding box center [142, 78] width 4 height 4
radio input "true"
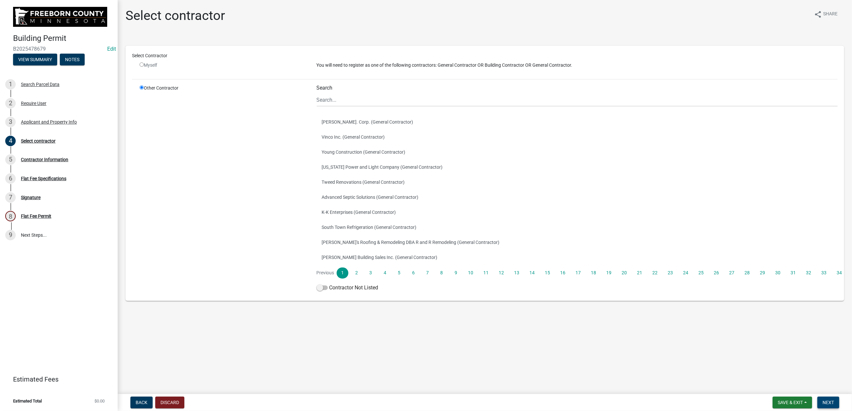
click at [701, 330] on span "Next" at bounding box center [828, 402] width 11 height 5
click at [354, 107] on input "Search" at bounding box center [577, 99] width 521 height 13
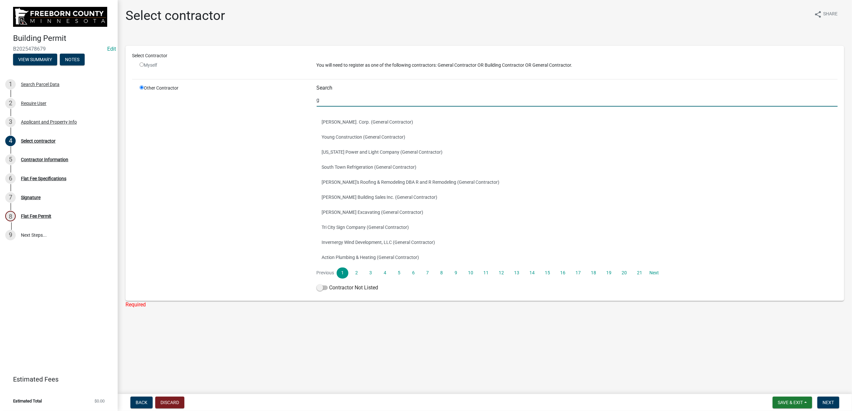
type input "G & G Heating"
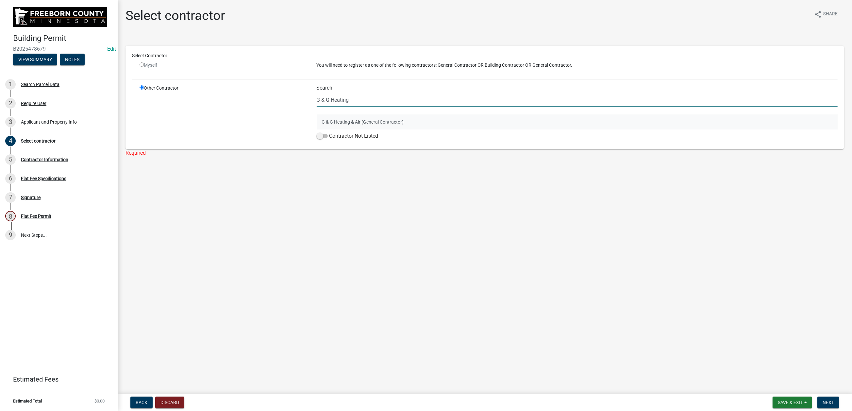
click at [371, 129] on button "G & G Heating & Air (General Contractor)" at bounding box center [577, 121] width 521 height 15
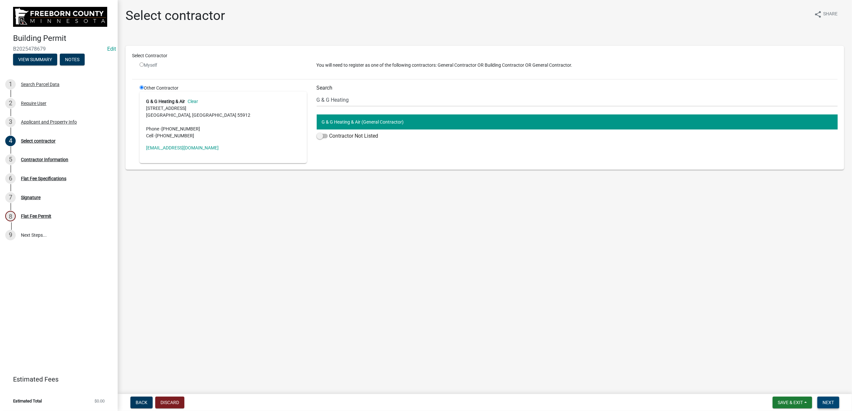
click at [701, 330] on span "Next" at bounding box center [828, 402] width 11 height 5
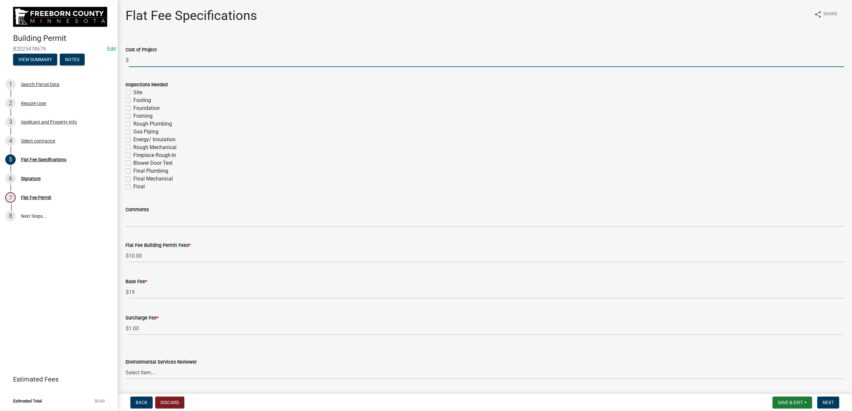
click at [144, 67] on input "text" at bounding box center [486, 60] width 715 height 13
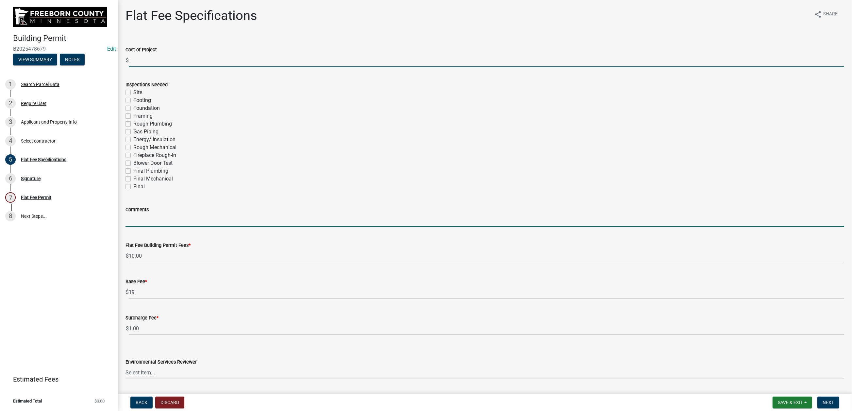
click at [153, 227] on input "Comments" at bounding box center [485, 219] width 719 height 13
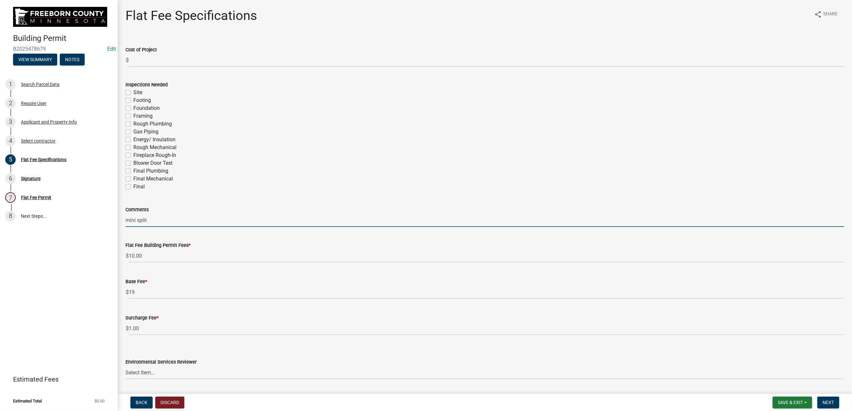
type input "mini split"
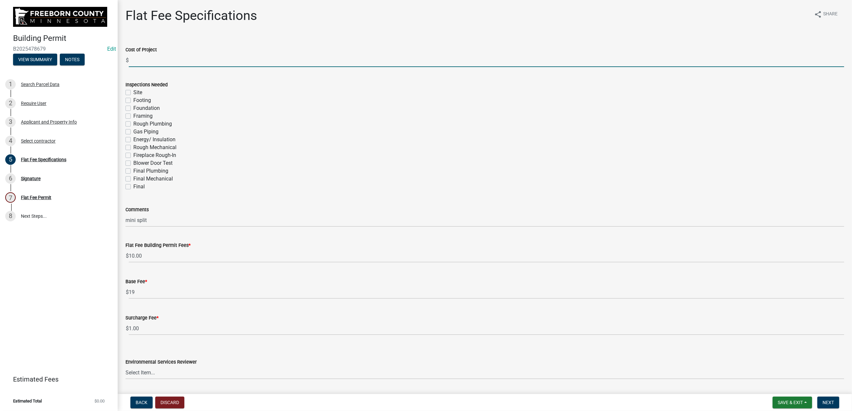
click at [158, 67] on input "text" at bounding box center [486, 60] width 715 height 13
type input "4400"
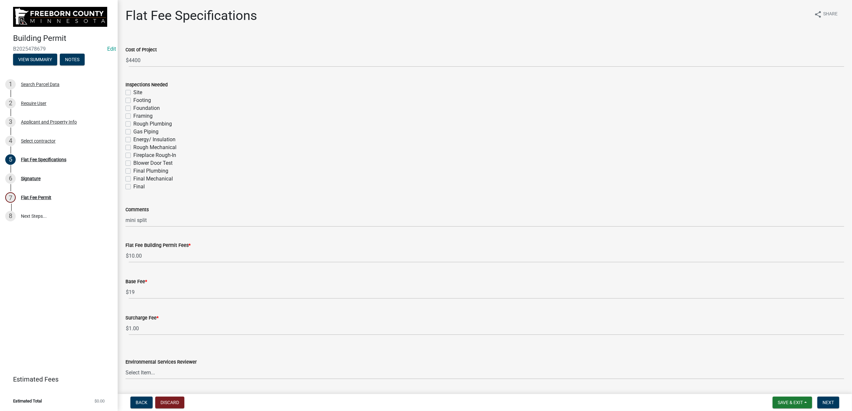
click at [133, 183] on label "Final Mechanical" at bounding box center [153, 179] width 40 height 8
click at [133, 179] on input "Final Mechanical" at bounding box center [135, 177] width 4 height 4
checkbox input "true"
checkbox input "false"
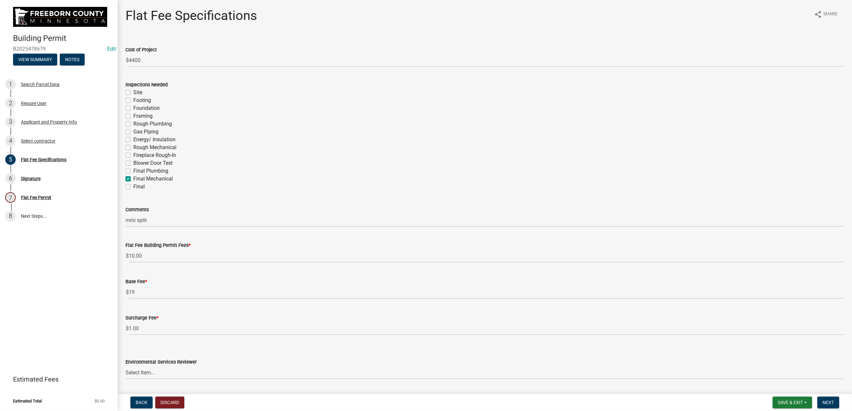
checkbox input "false"
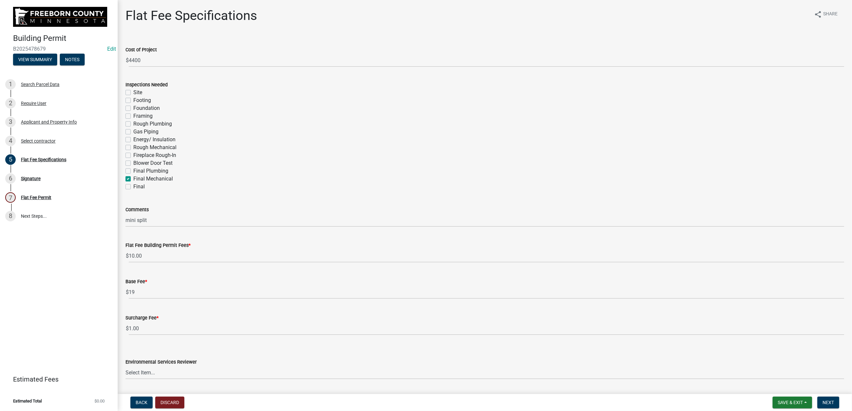
checkbox input "false"
checkbox input "true"
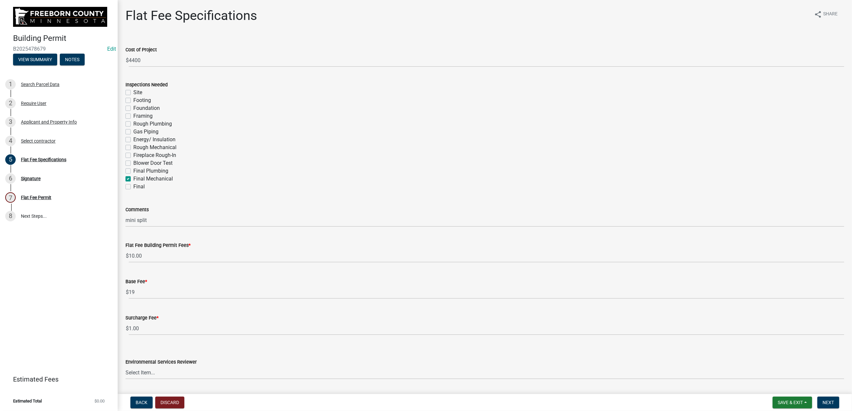
checkbox input "false"
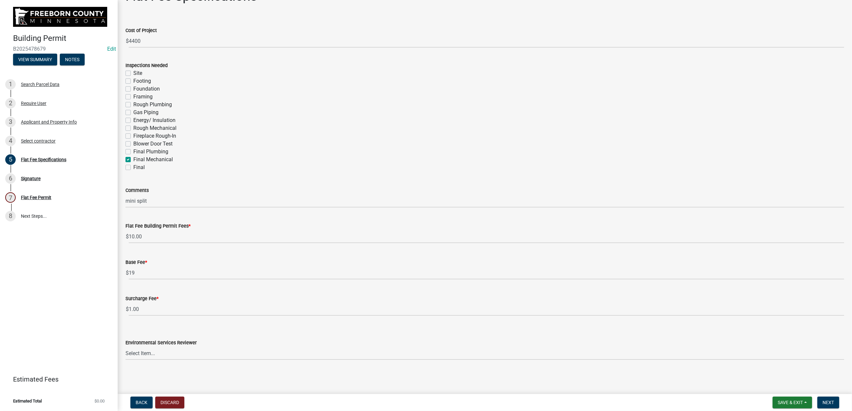
scroll to position [212, 0]
click at [281, 330] on select "Select Item... [PERSON_NAME] [PERSON_NAME] [PERSON_NAME] [PERSON_NAME] [PERSON_…" at bounding box center [485, 352] width 719 height 13
click at [129, 330] on select "Select Item... [PERSON_NAME] [PERSON_NAME] [PERSON_NAME] [PERSON_NAME] [PERSON_…" at bounding box center [485, 352] width 719 height 13
select select "cf5e982a-8fde-449d-bcd8-be8cdfb99374"
click at [701, 330] on span "Next" at bounding box center [828, 402] width 11 height 5
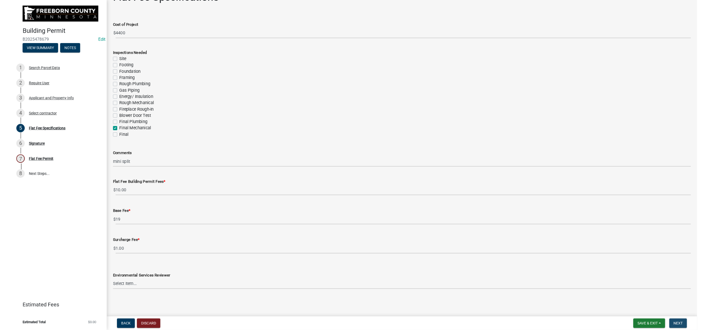
scroll to position [0, 0]
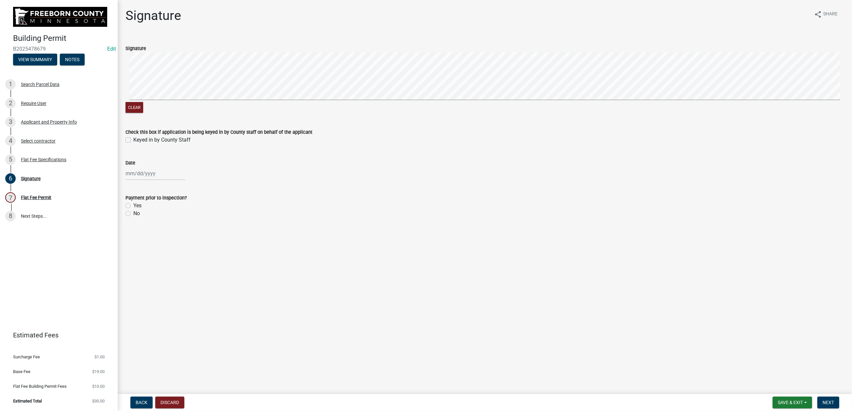
click at [133, 144] on label "Keyed in by County Staff" at bounding box center [161, 140] width 57 height 8
click at [133, 140] on input "Keyed in by County Staff" at bounding box center [135, 138] width 4 height 4
checkbox input "true"
click at [142, 180] on div at bounding box center [156, 173] width 60 height 13
select select "9"
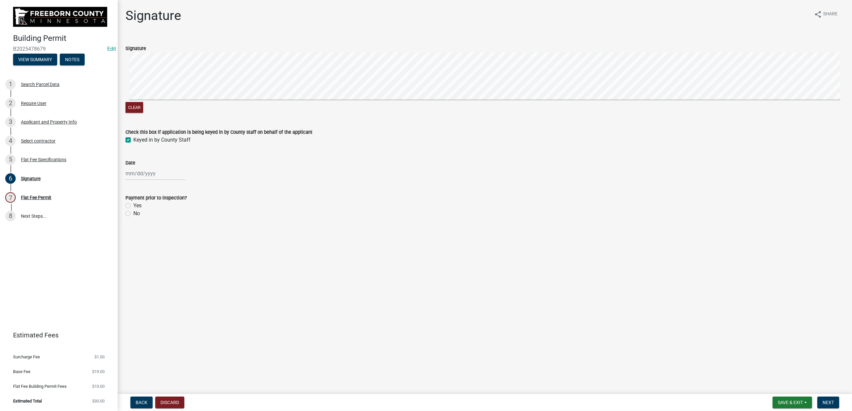
select select "2025"
click at [137, 249] on div "15" at bounding box center [132, 244] width 10 height 10
type input "[DATE]"
click at [134, 210] on label "Yes" at bounding box center [137, 206] width 8 height 8
click at [134, 206] on input "Yes" at bounding box center [135, 204] width 4 height 4
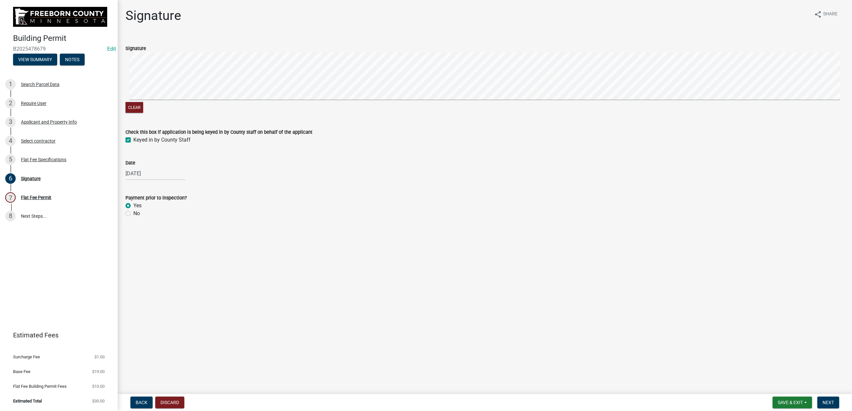
radio input "true"
click at [701, 330] on span "Next" at bounding box center [828, 402] width 11 height 5
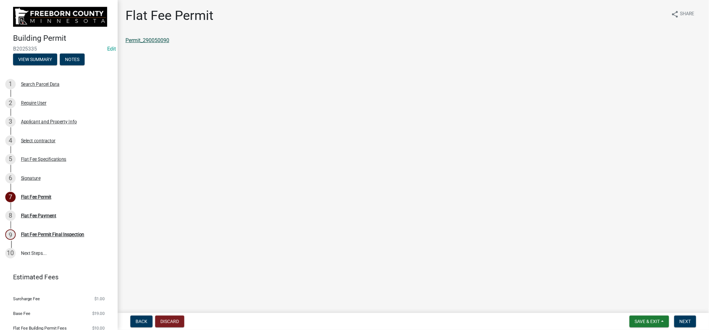
click at [169, 43] on link "Permit_290050090" at bounding box center [148, 40] width 44 height 6
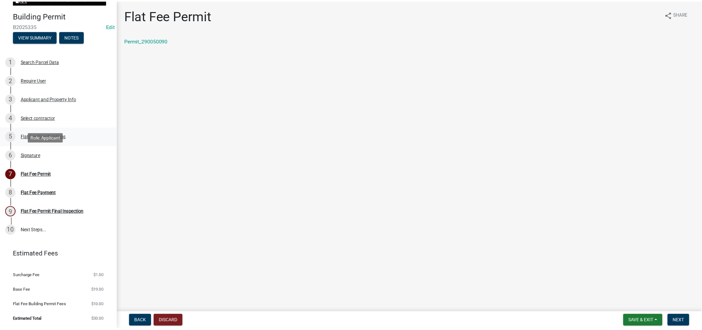
scroll to position [147, 0]
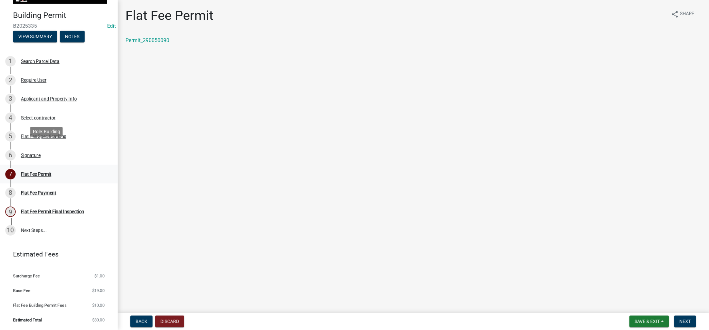
click at [51, 172] on div "Flat Fee Permit" at bounding box center [36, 174] width 30 height 5
click at [680, 319] on span "Next" at bounding box center [685, 321] width 11 height 5
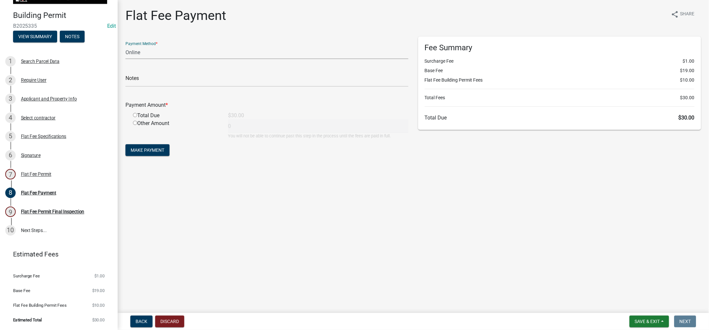
click at [162, 59] on select "Credit Card POS Check Cash Online" at bounding box center [267, 52] width 283 height 13
select select "0: 2"
click at [129, 59] on select "Credit Card POS Check Cash Online" at bounding box center [267, 52] width 283 height 13
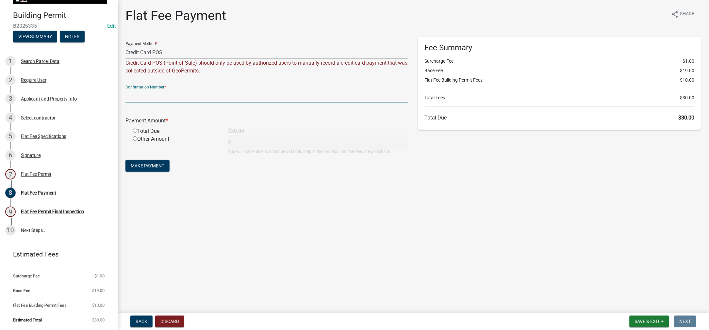
click at [146, 103] on input "text" at bounding box center [267, 95] width 283 height 13
type input "100336241572"
click at [137, 133] on input "radio" at bounding box center [135, 131] width 4 height 4
radio input "true"
type input "30"
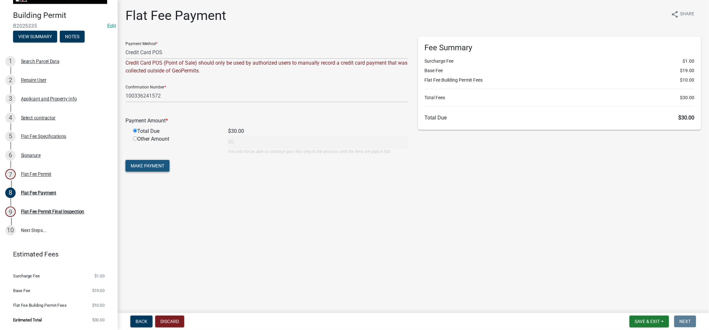
click at [164, 169] on span "Make Payment" at bounding box center [148, 165] width 34 height 5
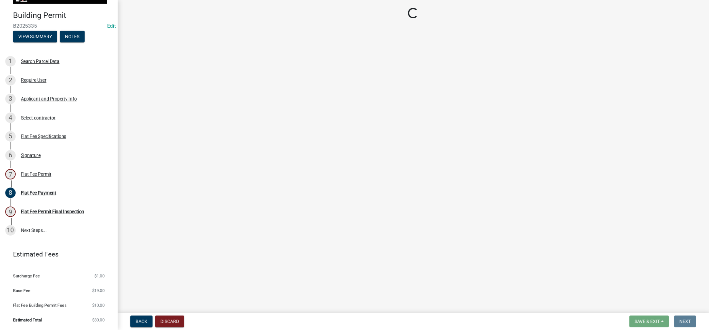
select select "3613e5d6-c0da-40a7-83d4-d5638b2e6124"
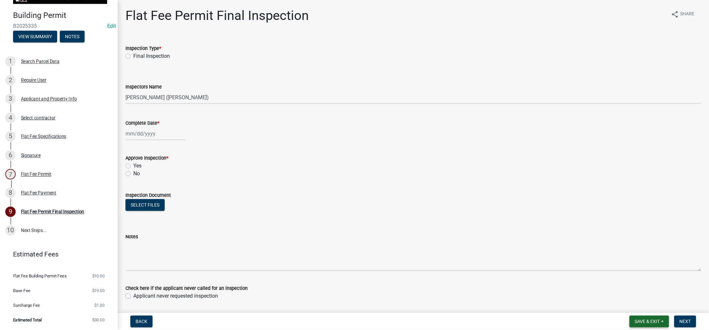
click at [635, 319] on span "Save & Exit" at bounding box center [647, 321] width 25 height 5
click at [617, 291] on button "Save & Exit" at bounding box center [643, 299] width 52 height 16
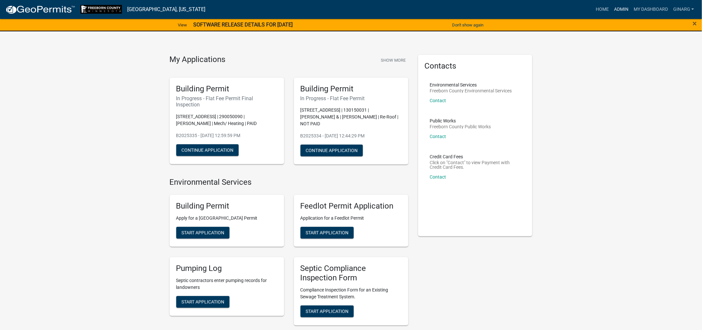
click at [611, 13] on link "Admin" at bounding box center [621, 9] width 20 height 12
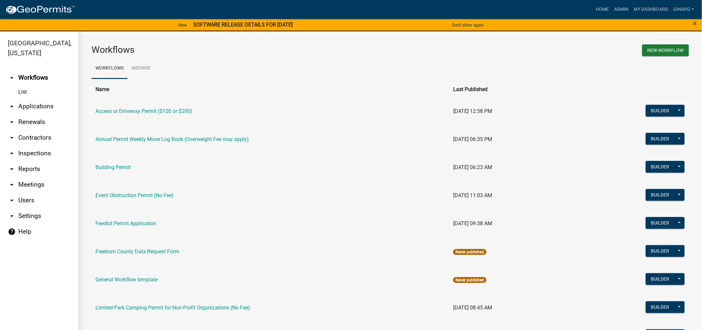
click at [123, 171] on link "Building Permit" at bounding box center [112, 167] width 35 height 6
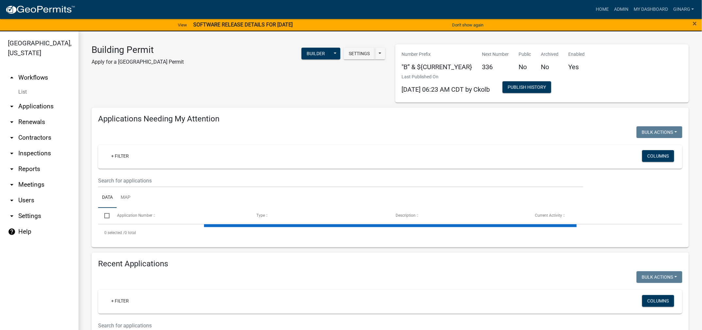
select select "3: 100"
